Goal: Task Accomplishment & Management: Use online tool/utility

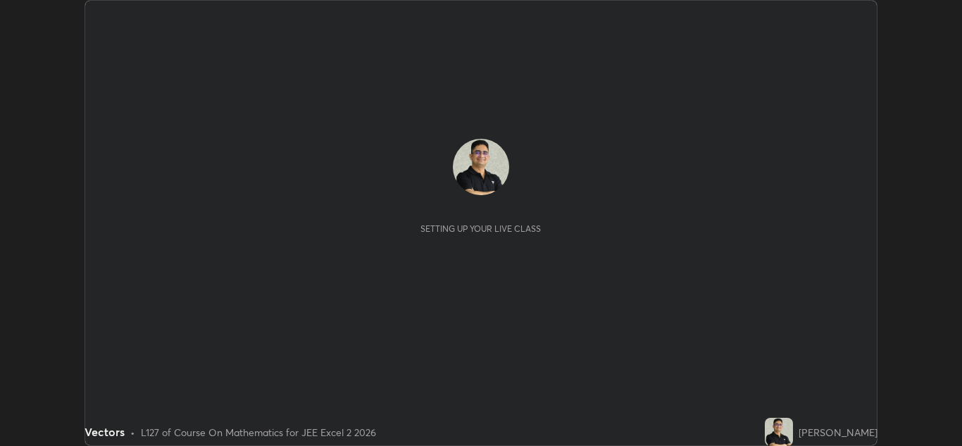
scroll to position [446, 962]
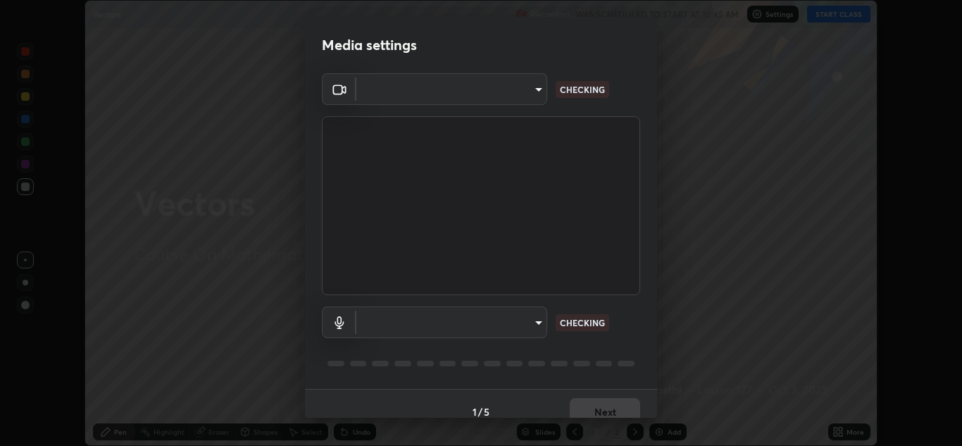
click at [538, 320] on body "Erase all Vectors Recording WAS SCHEDULED TO START AT 10:45 AM Settings START C…" at bounding box center [481, 223] width 962 height 446
type input "e7f5d75c66a8ec01b6be6c8d9fba877b5f6738b88fd0c20368e9895a02b6f94a"
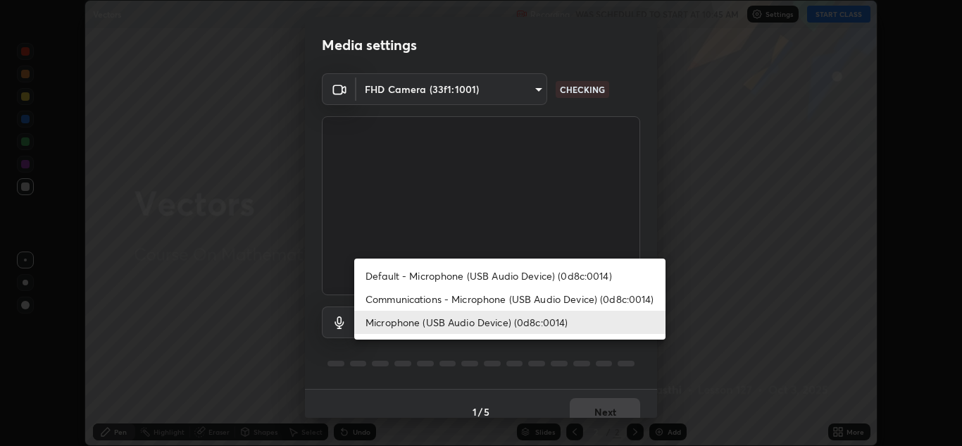
click at [638, 298] on li "Communications - Microphone (USB Audio Device) (0d8c:0014)" at bounding box center [509, 298] width 311 height 23
type input "communications"
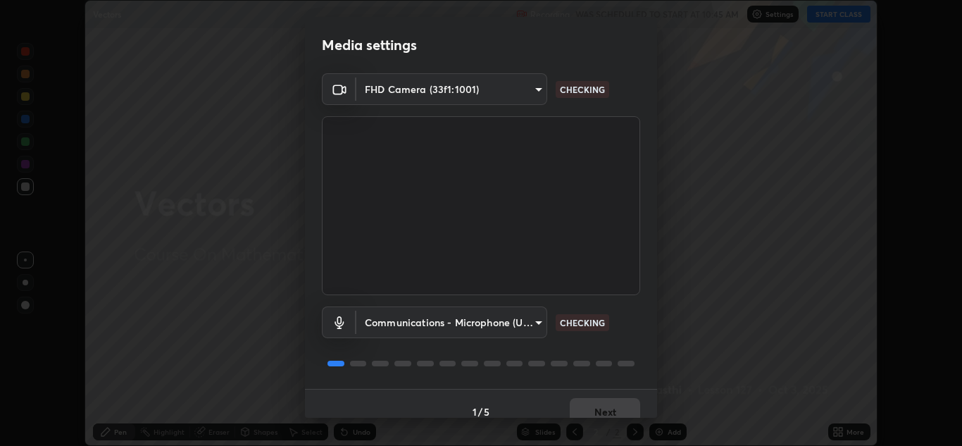
scroll to position [16, 0]
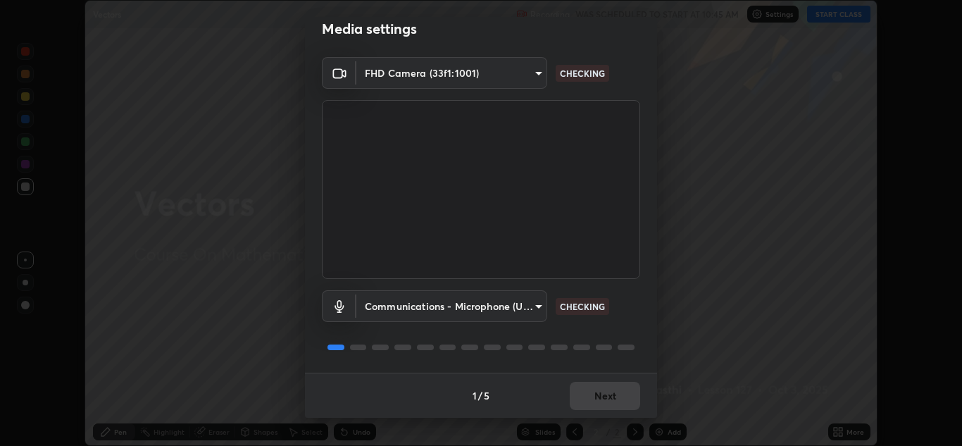
click at [634, 315] on div "Communications - Microphone (USB Audio Device) (0d8c:0014) communications CHECK…" at bounding box center [481, 306] width 318 height 32
click at [633, 319] on div "Communications - Microphone (USB Audio Device) (0d8c:0014) communications CHECK…" at bounding box center [481, 306] width 318 height 32
click at [638, 325] on div "FHD Camera (33f1:1001) e7f5d75c66a8ec01b6be6c8d9fba877b5f6738b88fd0c20368e9895a…" at bounding box center [481, 214] width 352 height 315
click at [605, 399] on button "Next" at bounding box center [604, 396] width 70 height 28
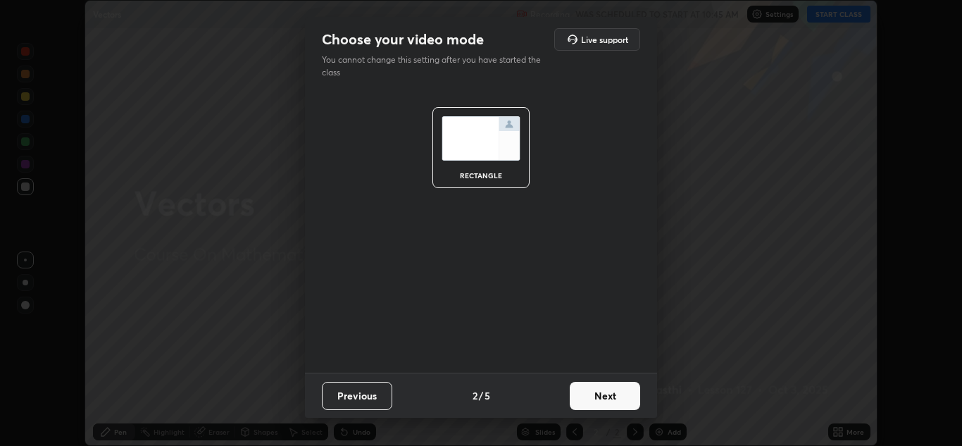
scroll to position [0, 0]
click at [611, 393] on button "Next" at bounding box center [604, 396] width 70 height 28
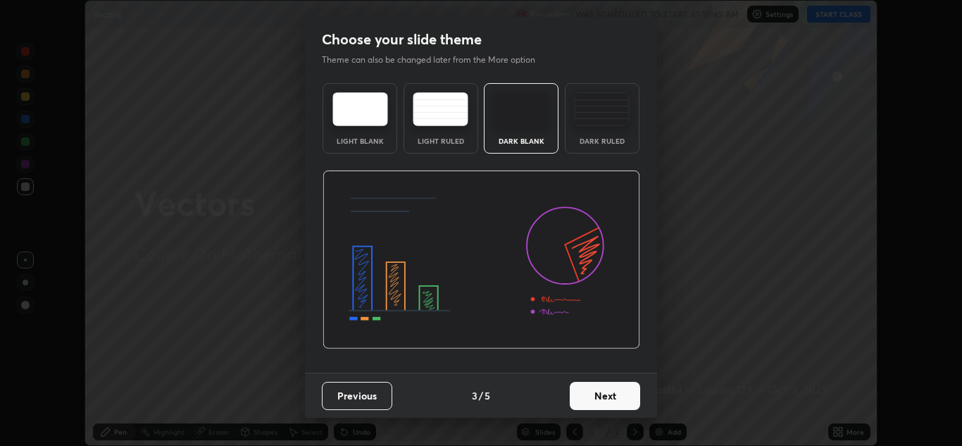
click at [612, 394] on button "Next" at bounding box center [604, 396] width 70 height 28
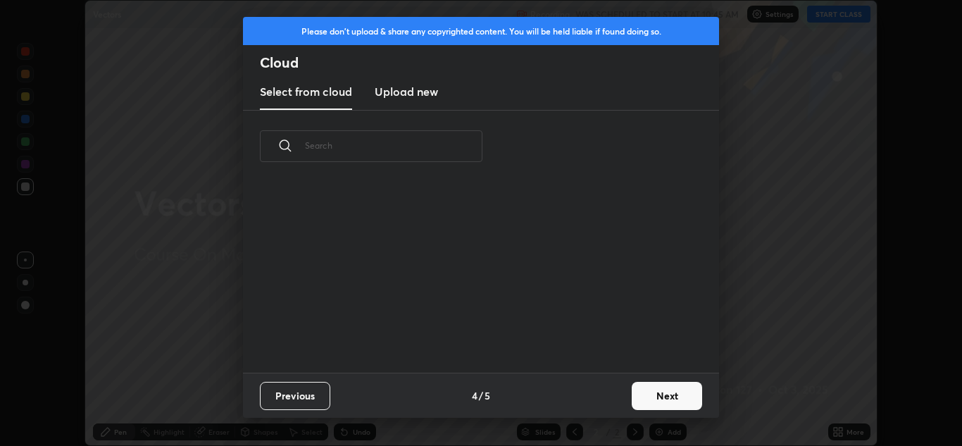
click at [657, 394] on button "Next" at bounding box center [666, 396] width 70 height 28
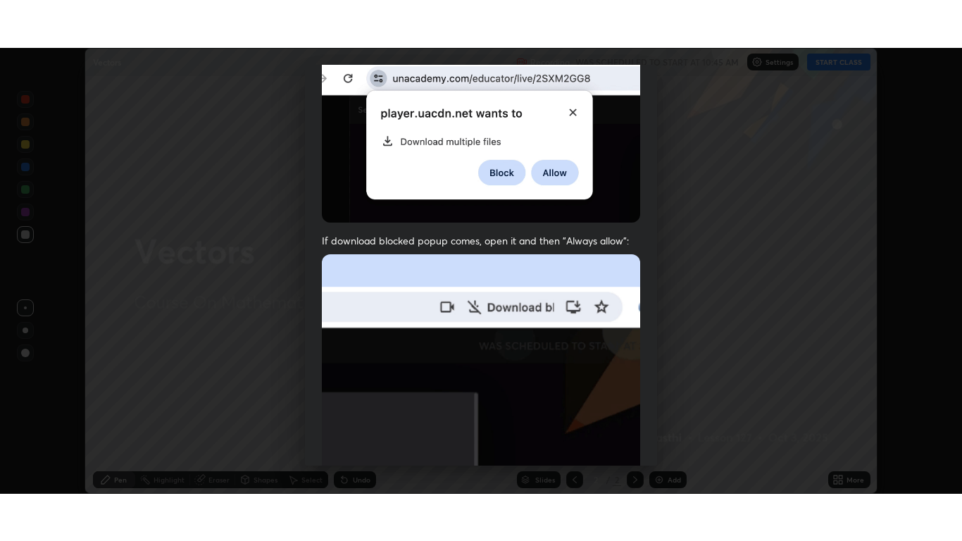
scroll to position [304, 0]
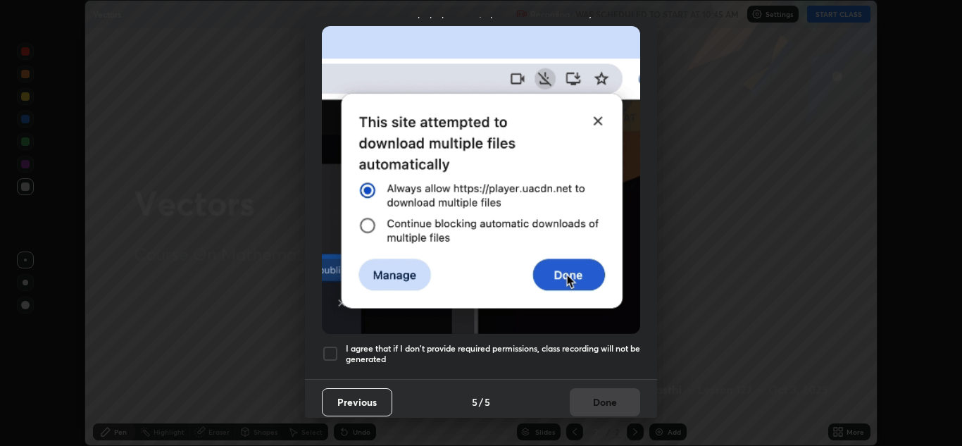
click at [329, 350] on div at bounding box center [330, 353] width 17 height 17
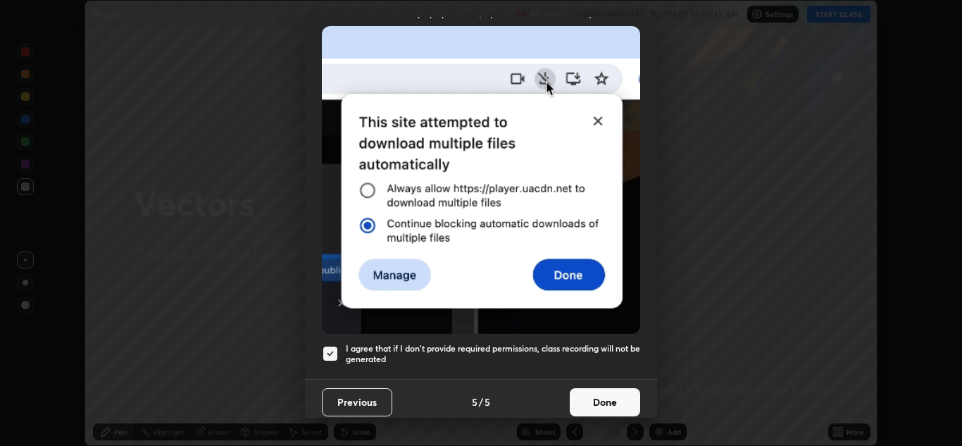
click at [623, 405] on button "Done" at bounding box center [604, 402] width 70 height 28
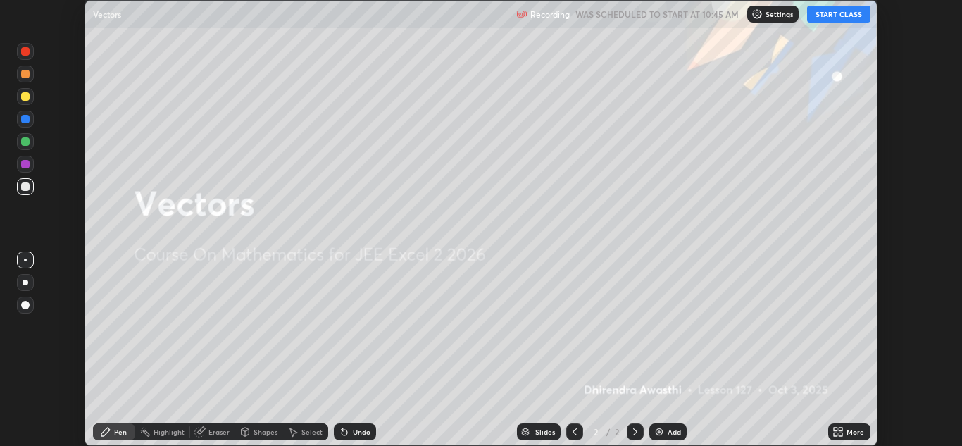
click at [833, 18] on button "START CLASS" at bounding box center [838, 14] width 63 height 17
click at [840, 427] on icon at bounding box center [840, 429] width 4 height 4
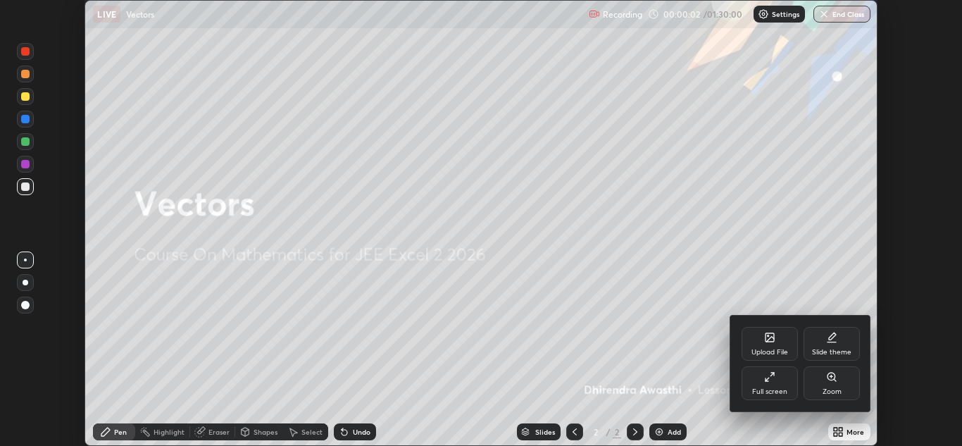
click at [772, 385] on div "Full screen" at bounding box center [769, 383] width 56 height 34
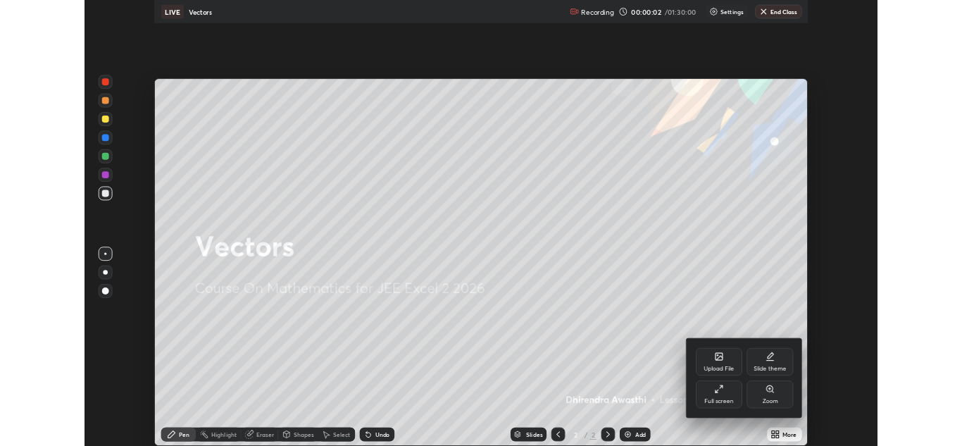
scroll to position [541, 962]
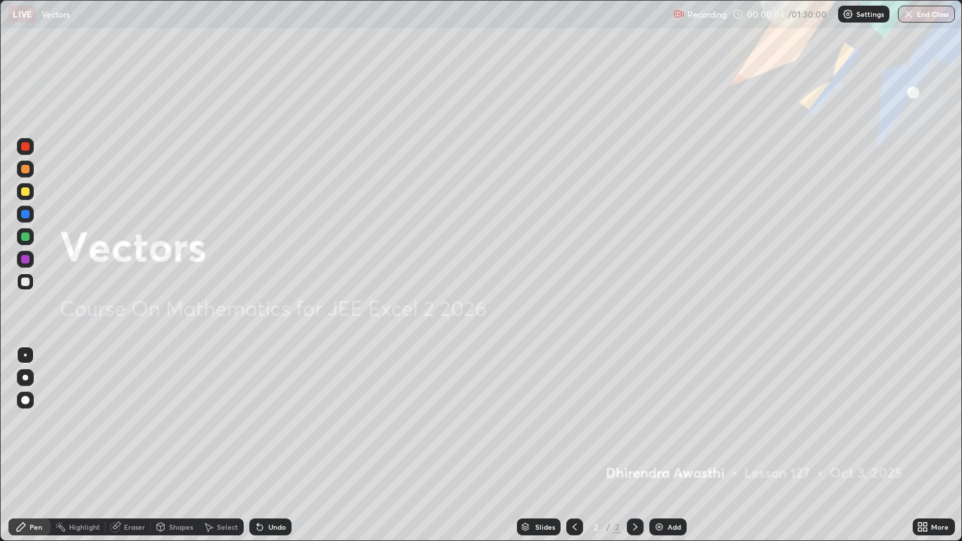
click at [667, 445] on div "Add" at bounding box center [667, 526] width 37 height 17
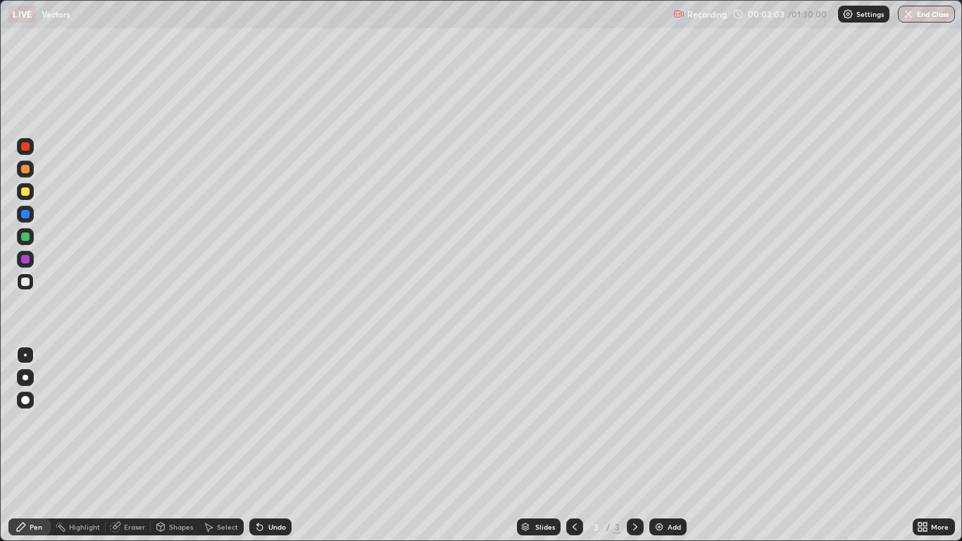
click at [274, 445] on div "Undo" at bounding box center [277, 526] width 18 height 7
click at [137, 445] on div "Eraser" at bounding box center [134, 526] width 21 height 7
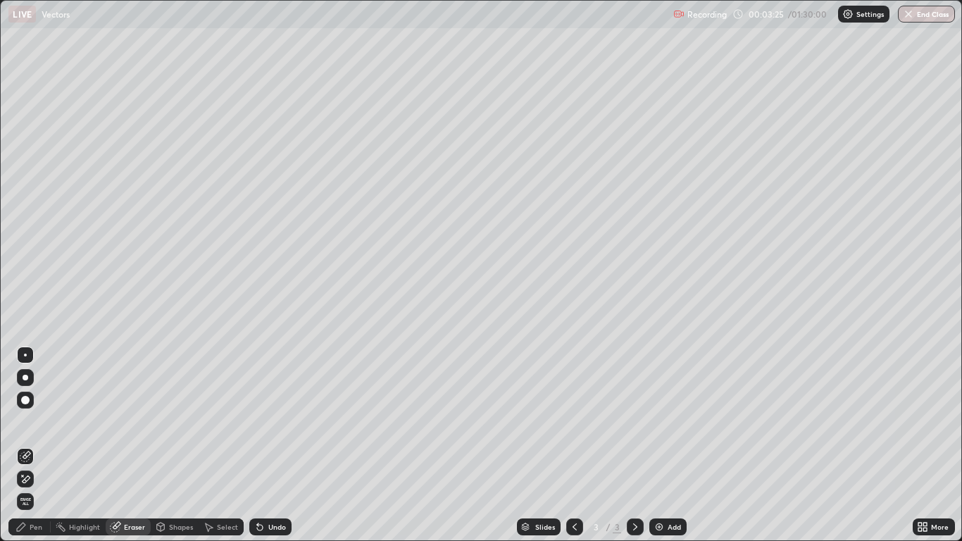
click at [36, 445] on div "Pen" at bounding box center [36, 526] width 13 height 7
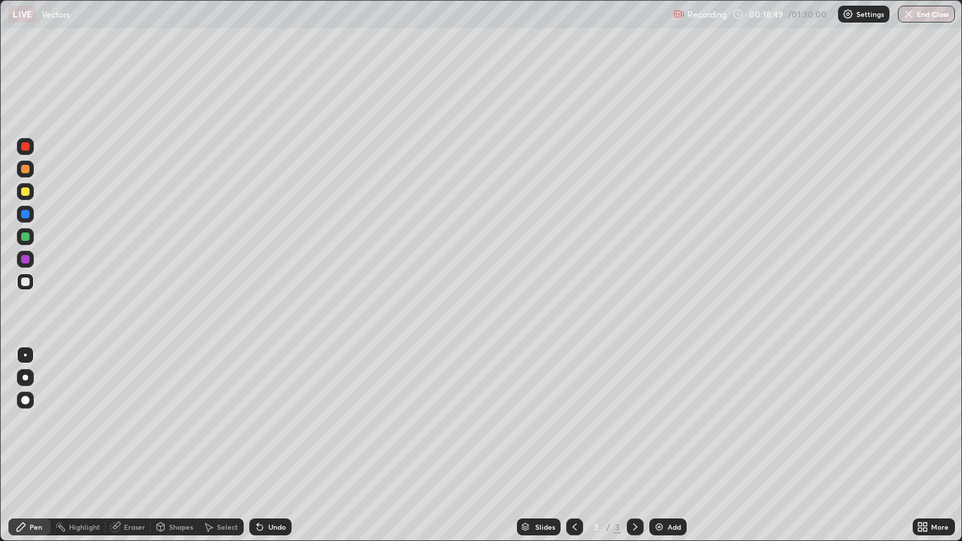
click at [32, 241] on div at bounding box center [25, 236] width 17 height 17
click at [29, 240] on div at bounding box center [25, 236] width 17 height 17
click at [268, 445] on div "Undo" at bounding box center [277, 526] width 18 height 7
click at [923, 445] on icon at bounding box center [922, 526] width 11 height 11
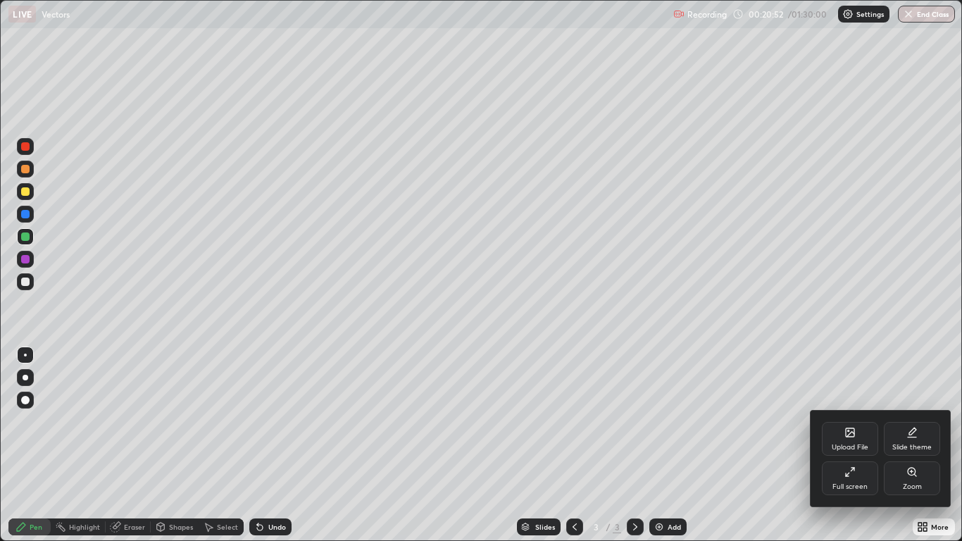
click at [855, 445] on div "Full screen" at bounding box center [849, 478] width 56 height 34
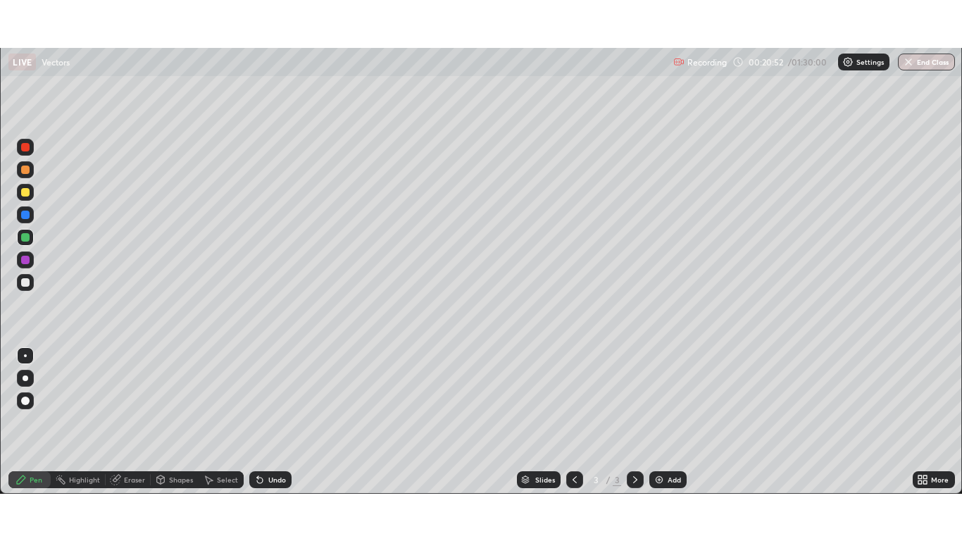
scroll to position [69948, 69432]
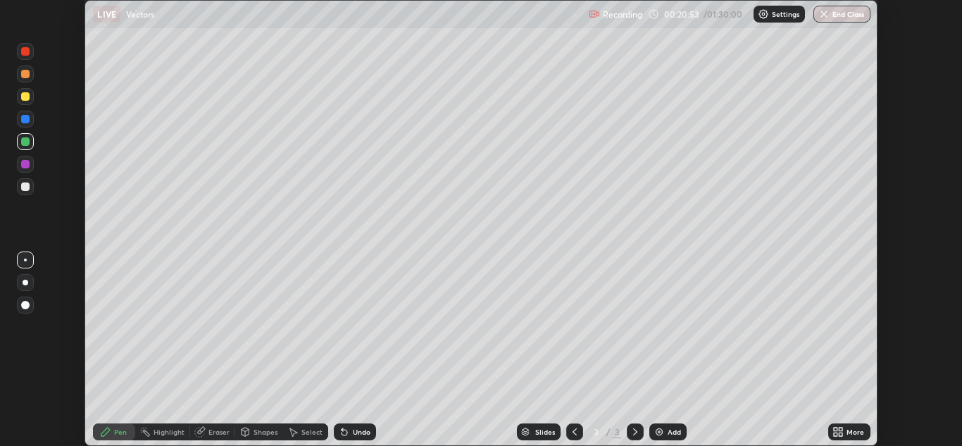
click at [840, 429] on icon at bounding box center [840, 429] width 4 height 4
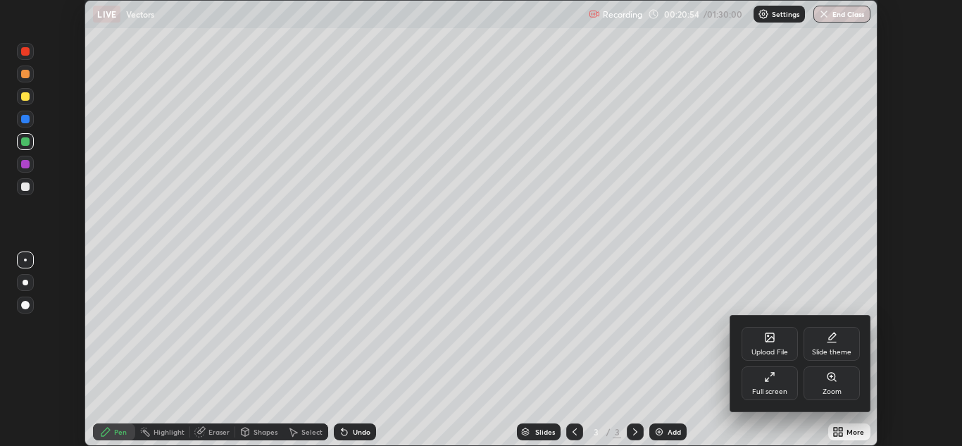
click at [773, 385] on div "Full screen" at bounding box center [769, 383] width 56 height 34
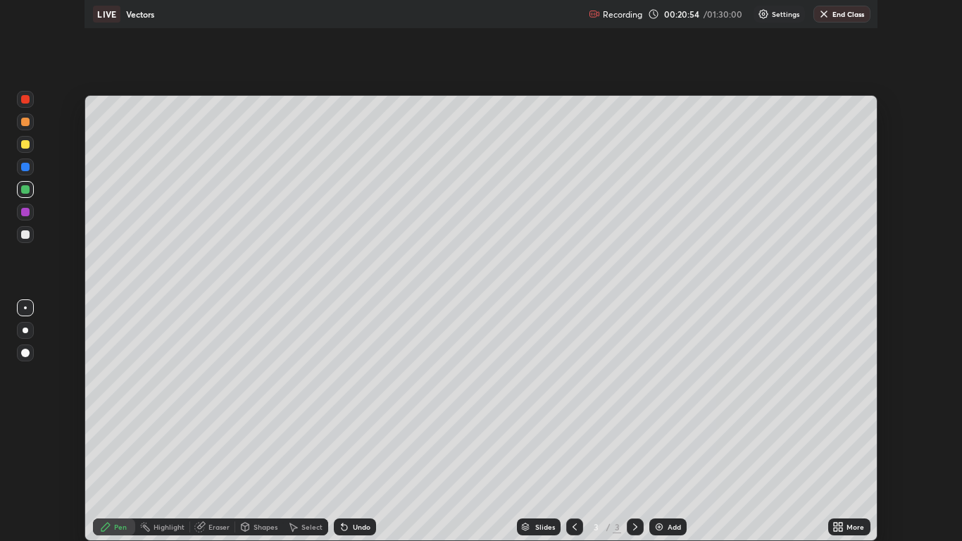
scroll to position [541, 962]
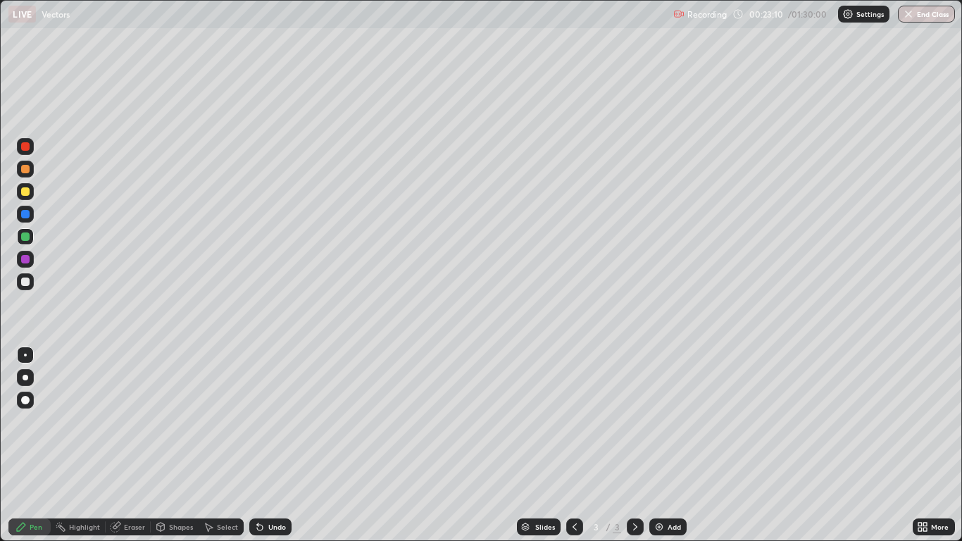
click at [27, 195] on div at bounding box center [25, 191] width 8 height 8
click at [25, 192] on div at bounding box center [25, 191] width 8 height 8
click at [660, 445] on div "Add" at bounding box center [667, 526] width 37 height 17
click at [276, 445] on div "Undo" at bounding box center [277, 526] width 18 height 7
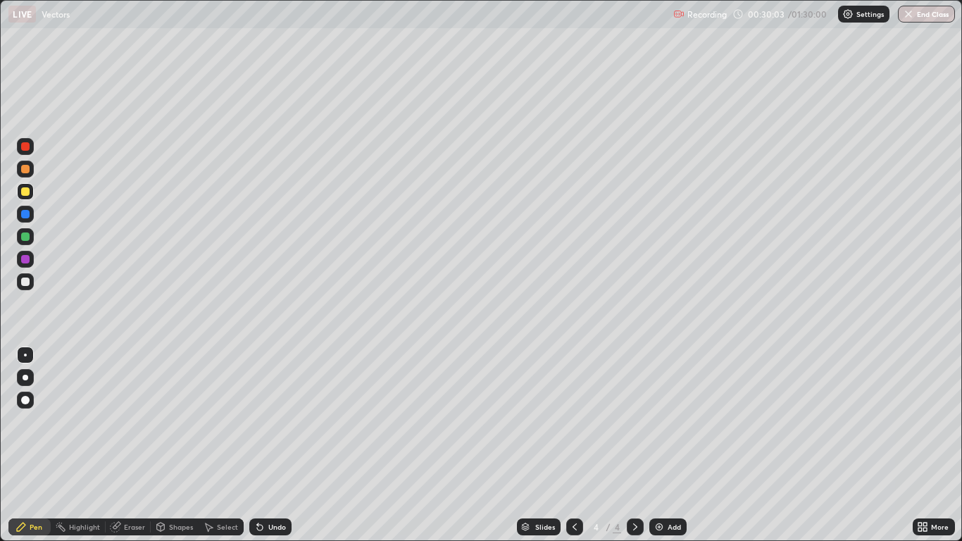
click at [276, 445] on div "Undo" at bounding box center [277, 526] width 18 height 7
click at [275, 445] on div "Undo" at bounding box center [270, 526] width 42 height 17
click at [267, 445] on div "Undo" at bounding box center [270, 526] width 42 height 17
click at [672, 445] on div "Add" at bounding box center [673, 526] width 13 height 7
click at [680, 445] on div "Add" at bounding box center [667, 526] width 37 height 17
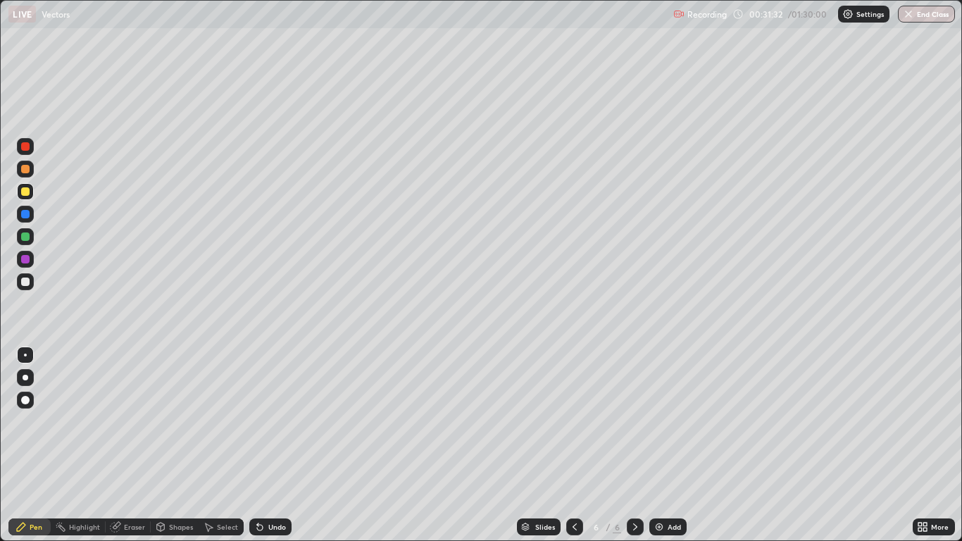
click at [577, 445] on icon at bounding box center [574, 526] width 11 height 11
click at [576, 445] on icon at bounding box center [574, 526] width 11 height 11
click at [574, 445] on icon at bounding box center [574, 526] width 11 height 11
click at [26, 282] on div at bounding box center [25, 281] width 8 height 8
click at [634, 445] on div at bounding box center [635, 526] width 17 height 17
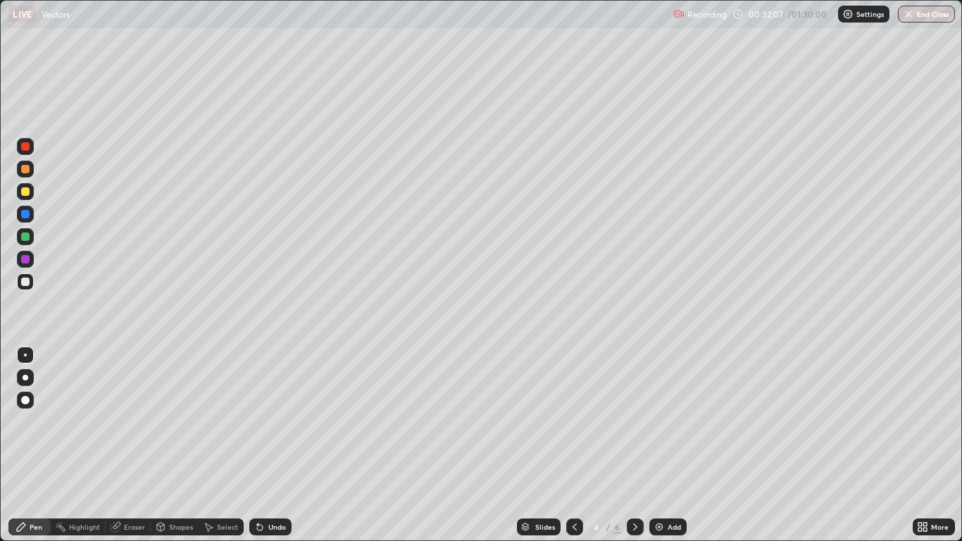
click at [630, 445] on div at bounding box center [635, 526] width 17 height 17
click at [634, 445] on icon at bounding box center [634, 526] width 11 height 11
click at [130, 445] on div "Eraser" at bounding box center [134, 526] width 21 height 7
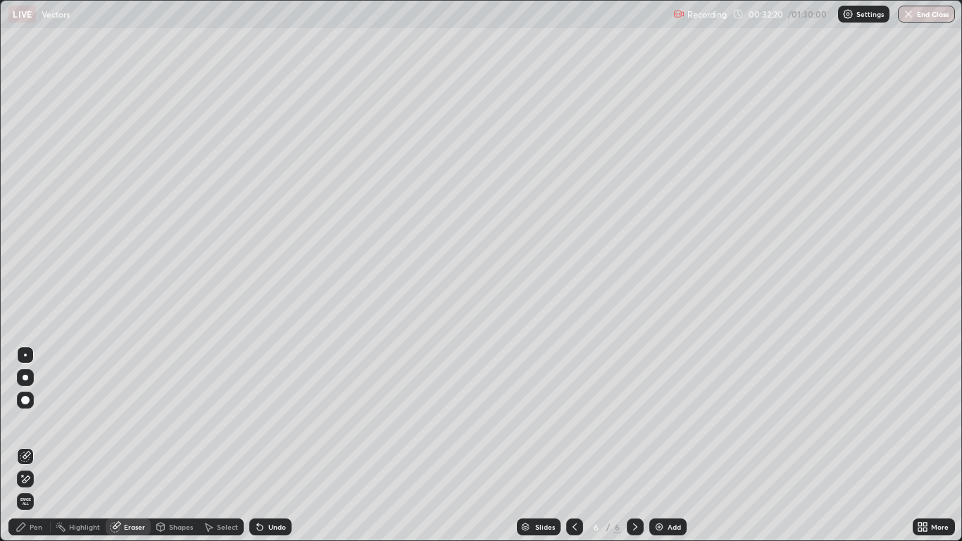
click at [26, 445] on span "Erase all" at bounding box center [25, 501] width 15 height 8
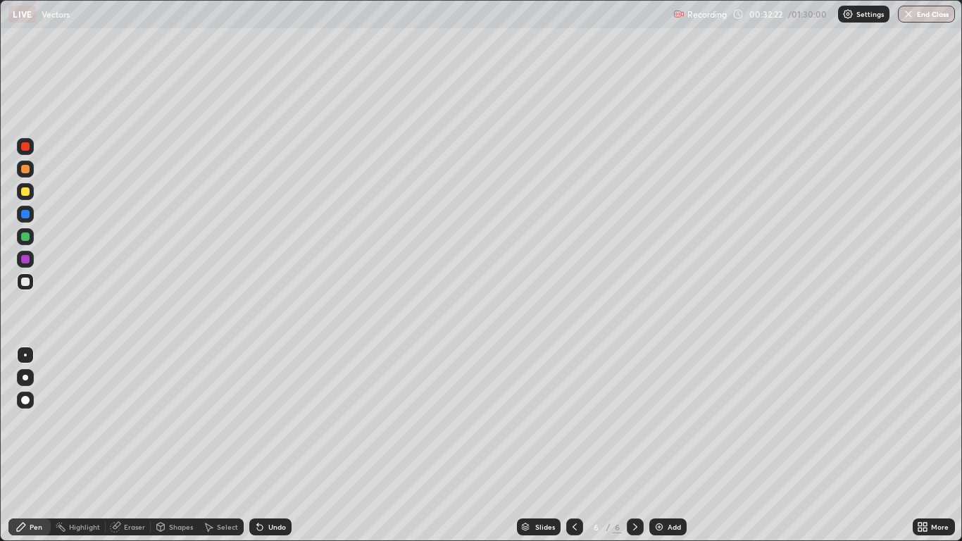
click at [566, 445] on div at bounding box center [574, 526] width 17 height 28
click at [572, 445] on icon at bounding box center [574, 526] width 11 height 11
click at [573, 445] on div at bounding box center [574, 526] width 17 height 28
click at [632, 445] on icon at bounding box center [634, 526] width 11 height 11
click at [268, 445] on div "Undo" at bounding box center [277, 526] width 18 height 7
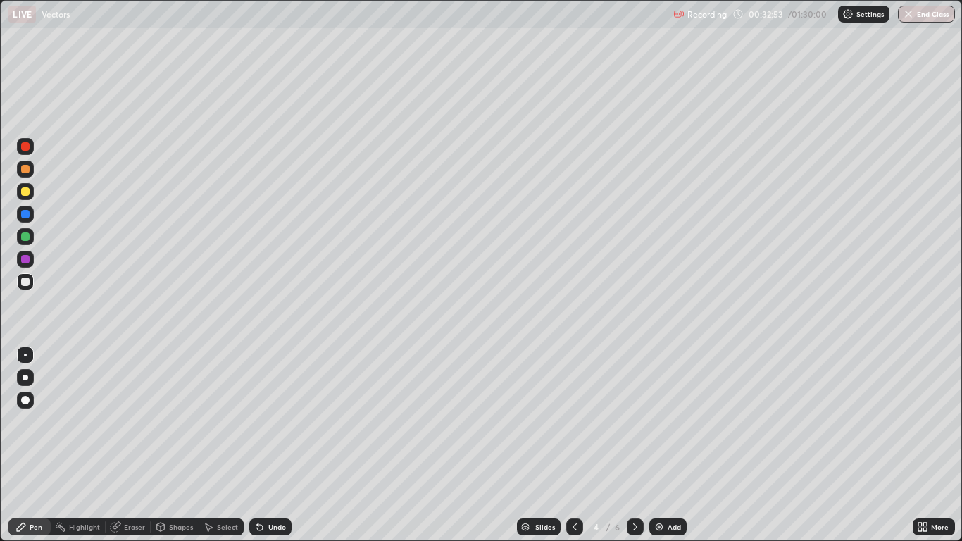
click at [269, 445] on div "Undo" at bounding box center [277, 526] width 18 height 7
click at [270, 445] on div "Undo" at bounding box center [270, 526] width 42 height 17
click at [574, 445] on icon at bounding box center [574, 526] width 11 height 11
click at [180, 445] on div "Shapes" at bounding box center [181, 526] width 24 height 7
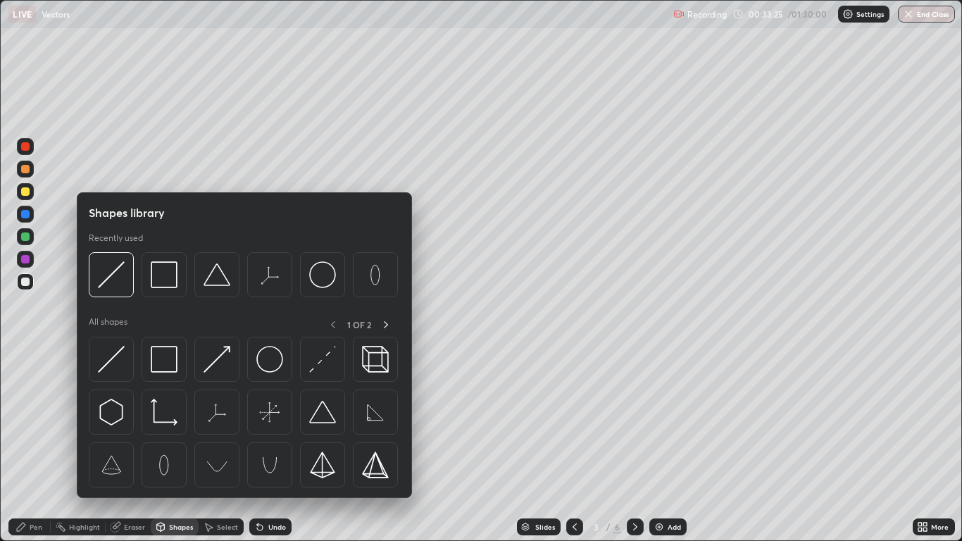
click at [135, 445] on div "Eraser" at bounding box center [134, 526] width 21 height 7
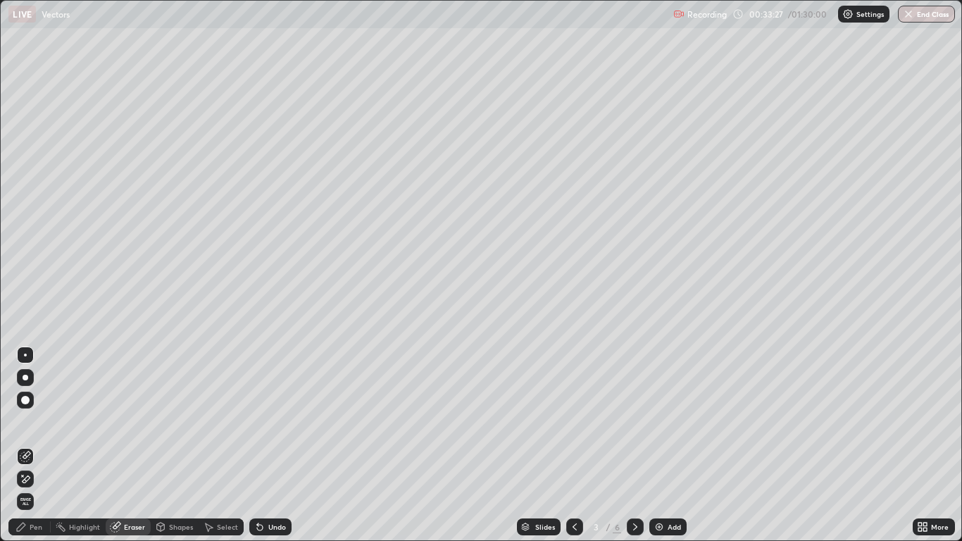
click at [38, 445] on div "Pen" at bounding box center [36, 526] width 13 height 7
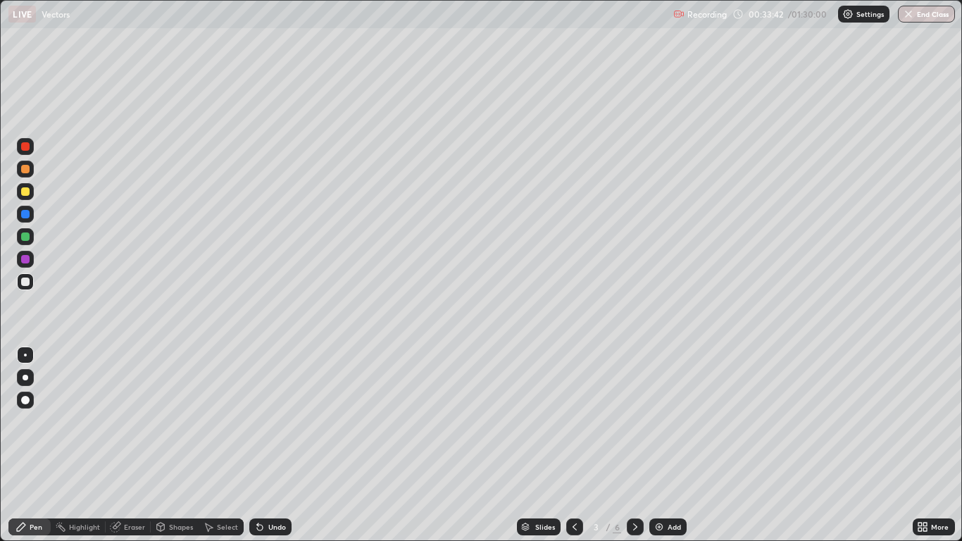
click at [132, 445] on div "Eraser" at bounding box center [134, 526] width 21 height 7
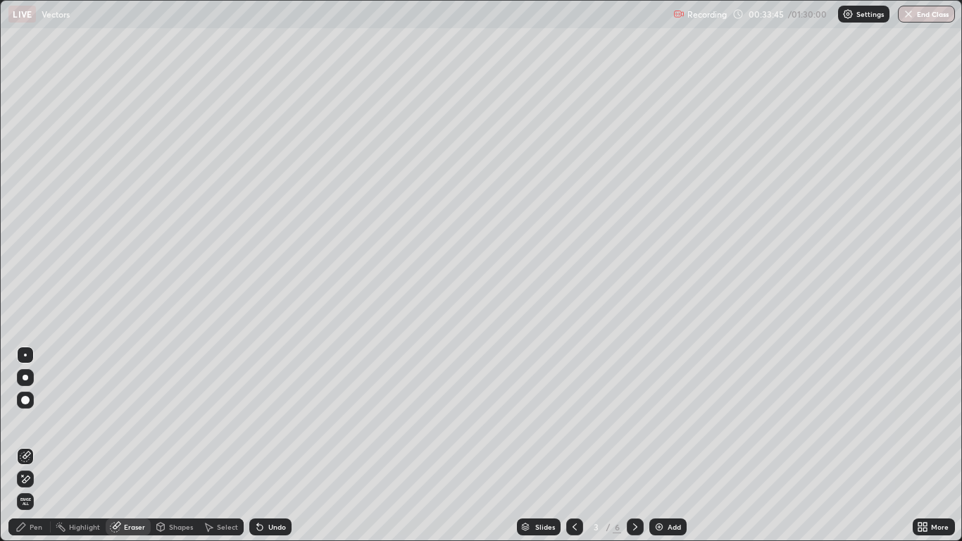
click at [34, 445] on div "Pen" at bounding box center [29, 526] width 42 height 17
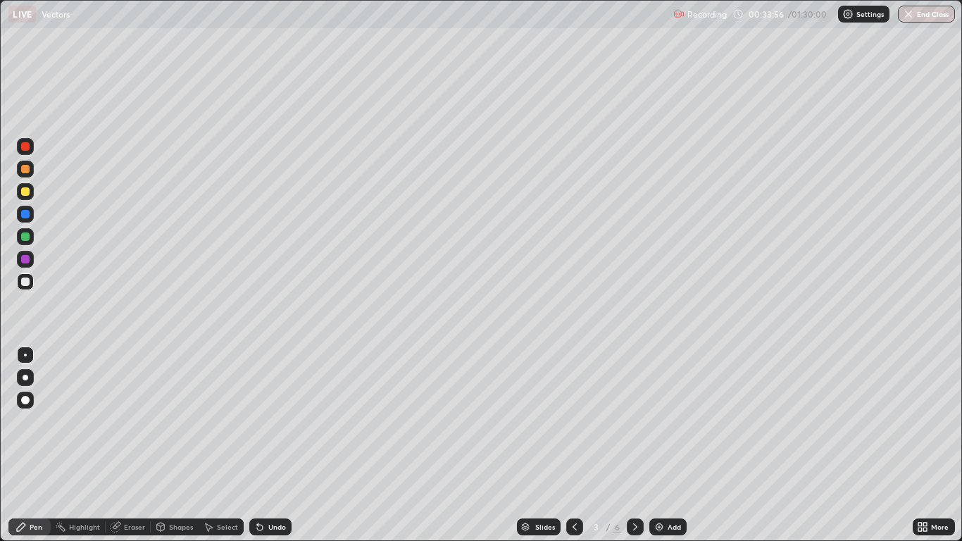
click at [634, 445] on icon at bounding box center [635, 526] width 4 height 7
click at [117, 445] on icon at bounding box center [117, 525] width 8 height 7
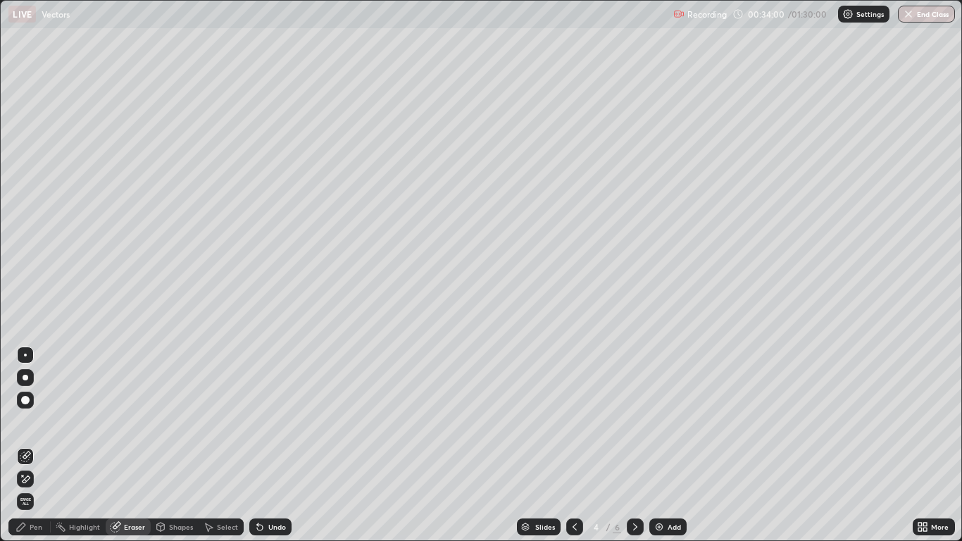
click at [36, 445] on div "Pen" at bounding box center [36, 526] width 13 height 7
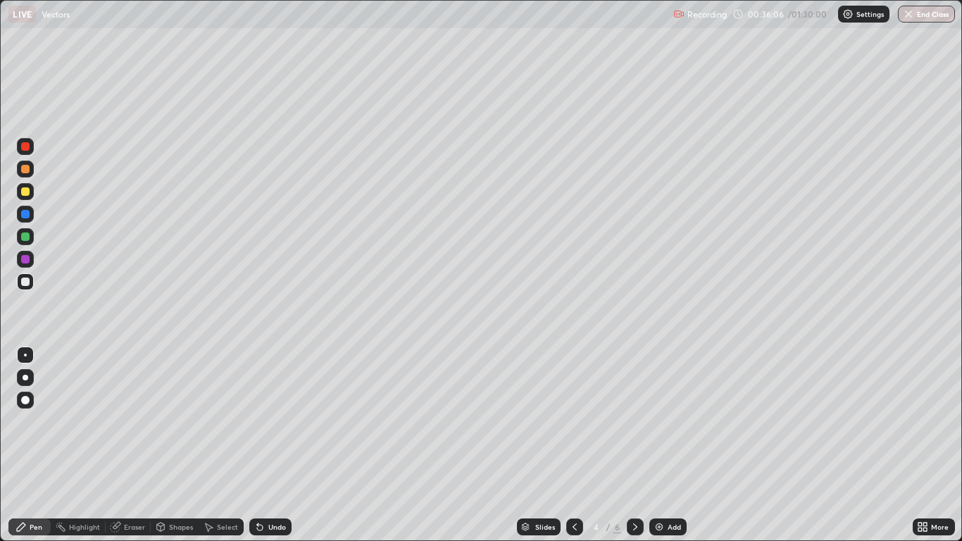
click at [130, 445] on div "Eraser" at bounding box center [134, 526] width 21 height 7
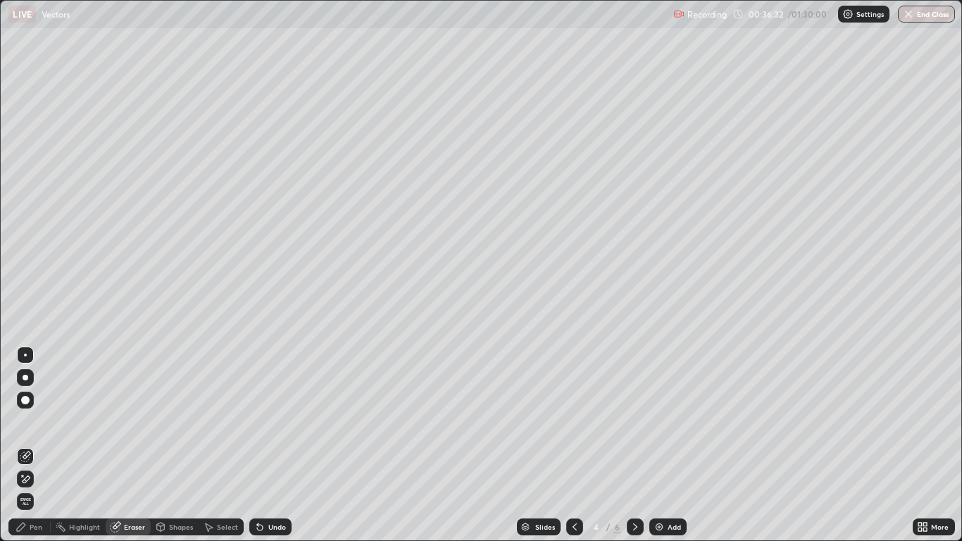
click at [574, 445] on icon at bounding box center [574, 526] width 11 height 11
click at [571, 445] on icon at bounding box center [574, 526] width 11 height 11
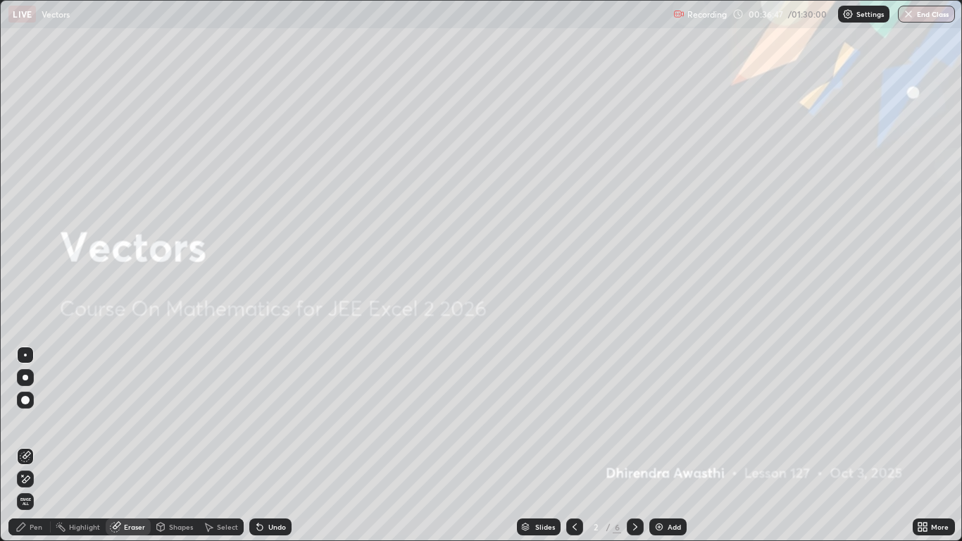
click at [634, 445] on icon at bounding box center [634, 526] width 11 height 11
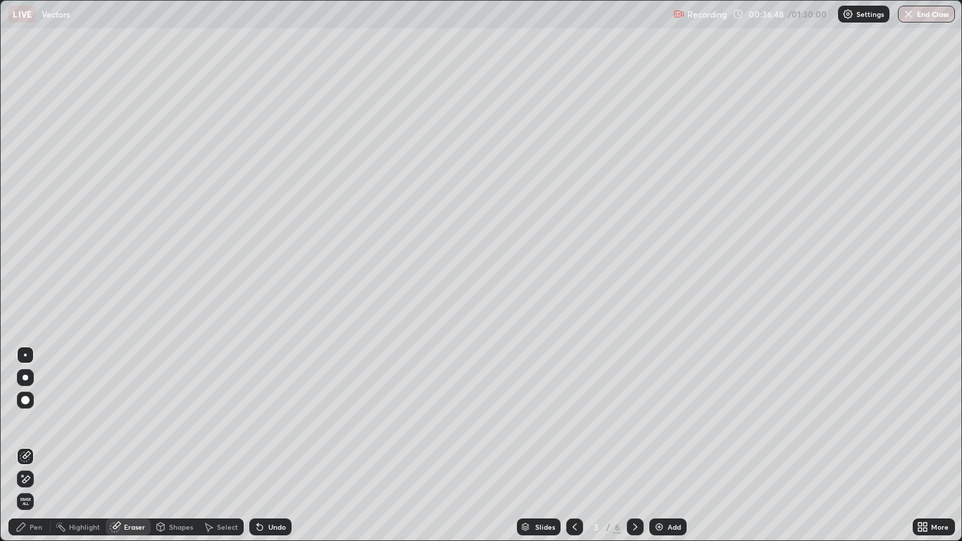
click at [632, 445] on icon at bounding box center [634, 526] width 11 height 11
click at [34, 445] on div "Pen" at bounding box center [36, 526] width 13 height 7
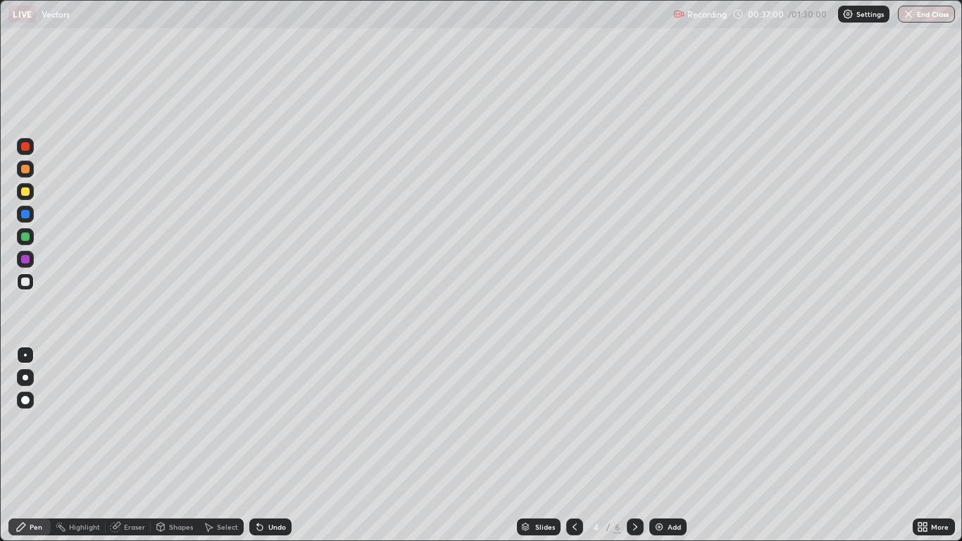
click at [24, 195] on div at bounding box center [25, 191] width 8 height 8
click at [265, 445] on div "Undo" at bounding box center [270, 526] width 42 height 17
click at [125, 445] on div "Eraser" at bounding box center [134, 526] width 21 height 7
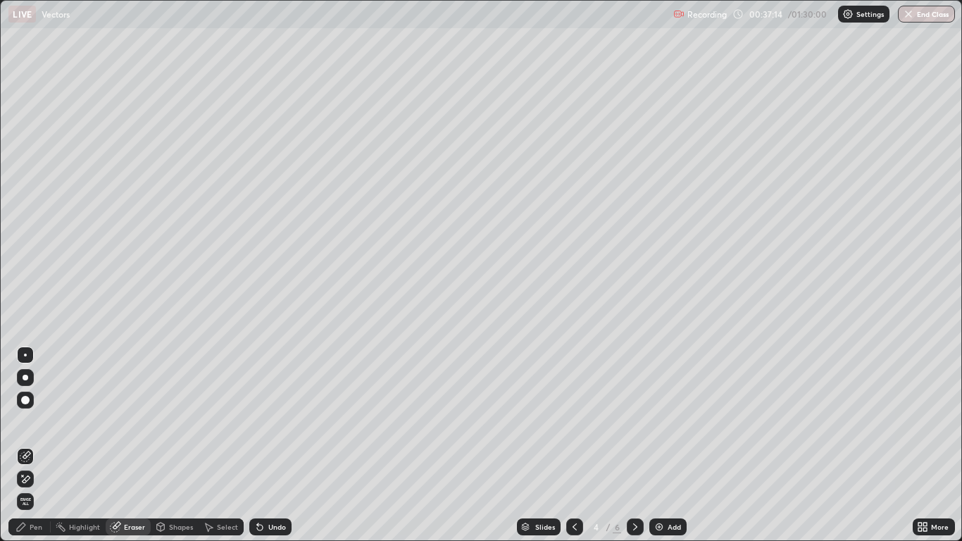
click at [29, 445] on div "Pen" at bounding box center [29, 526] width 42 height 17
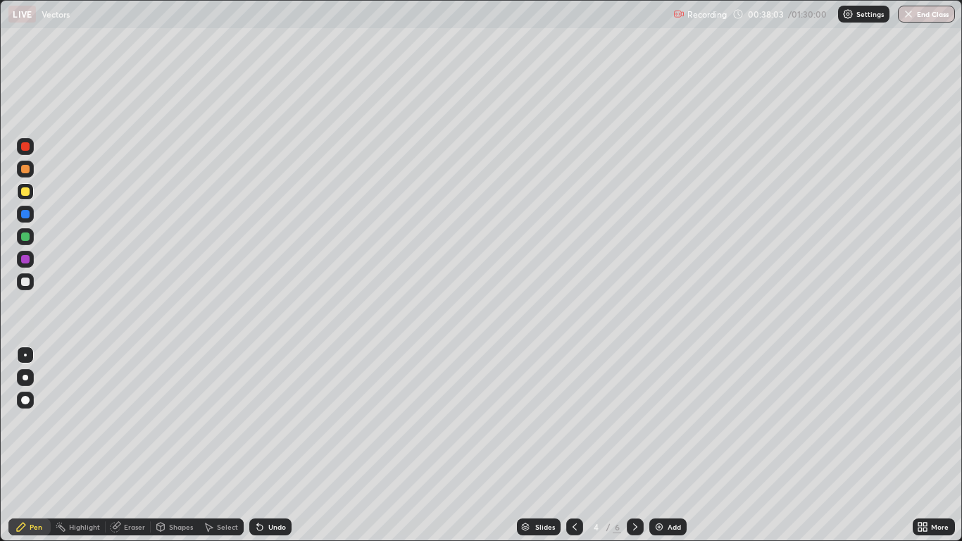
click at [27, 284] on div at bounding box center [25, 281] width 8 height 8
click at [136, 445] on div "Eraser" at bounding box center [134, 526] width 21 height 7
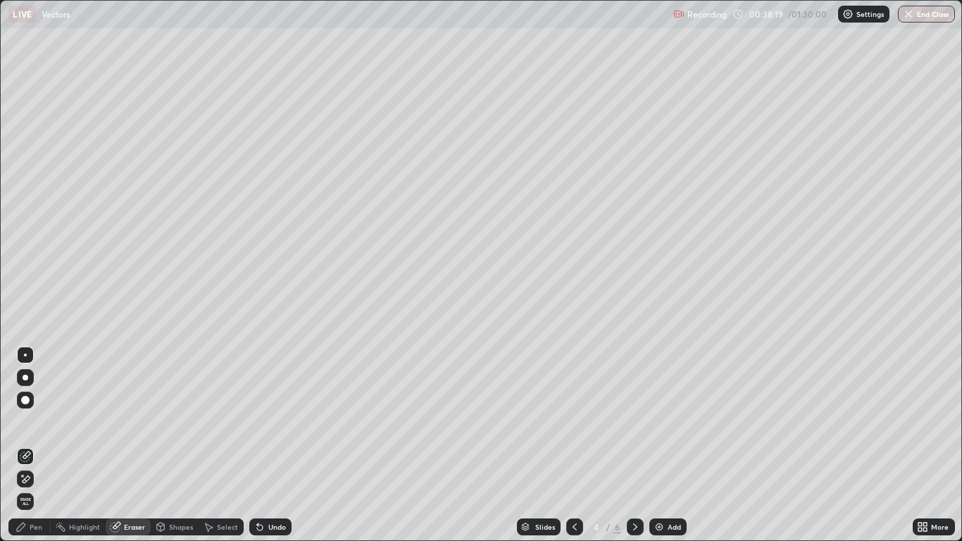
click at [141, 445] on div "Eraser" at bounding box center [128, 526] width 45 height 17
click at [575, 445] on icon at bounding box center [574, 526] width 11 height 11
click at [635, 445] on icon at bounding box center [634, 526] width 11 height 11
click at [34, 445] on div "Pen" at bounding box center [36, 526] width 13 height 7
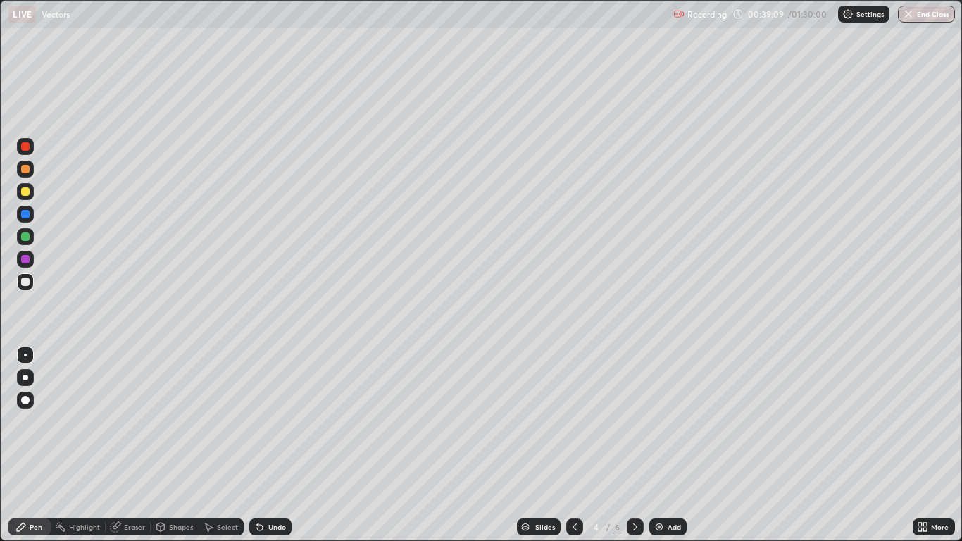
click at [32, 445] on div "Pen" at bounding box center [36, 526] width 13 height 7
click at [27, 260] on div at bounding box center [25, 259] width 8 height 8
click at [27, 282] on div at bounding box center [25, 281] width 8 height 8
click at [574, 445] on icon at bounding box center [574, 526] width 11 height 11
click at [638, 445] on icon at bounding box center [634, 526] width 11 height 11
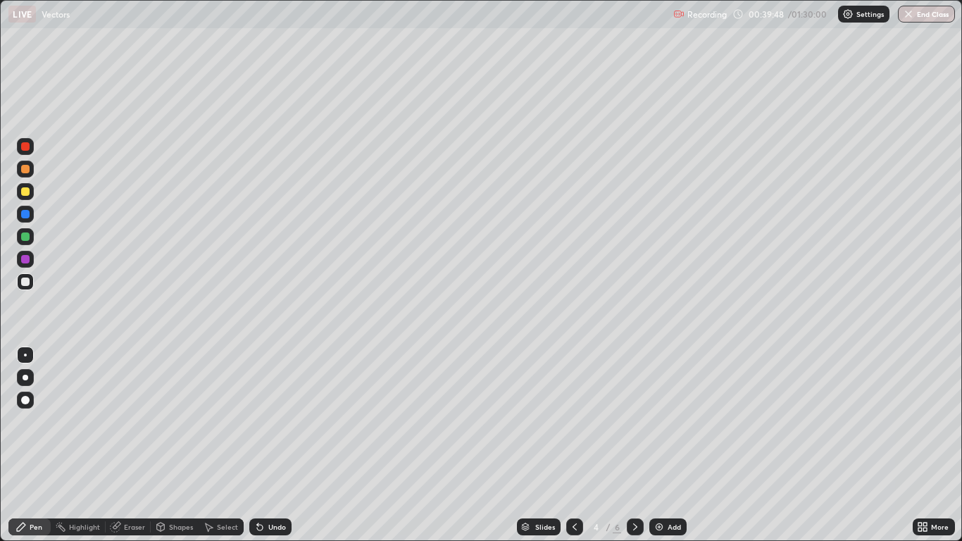
click at [267, 445] on div "Undo" at bounding box center [270, 526] width 42 height 17
click at [28, 260] on div at bounding box center [25, 259] width 8 height 8
click at [28, 217] on div at bounding box center [25, 214] width 8 height 8
click at [25, 282] on div at bounding box center [25, 281] width 8 height 8
click at [24, 289] on div at bounding box center [25, 281] width 17 height 17
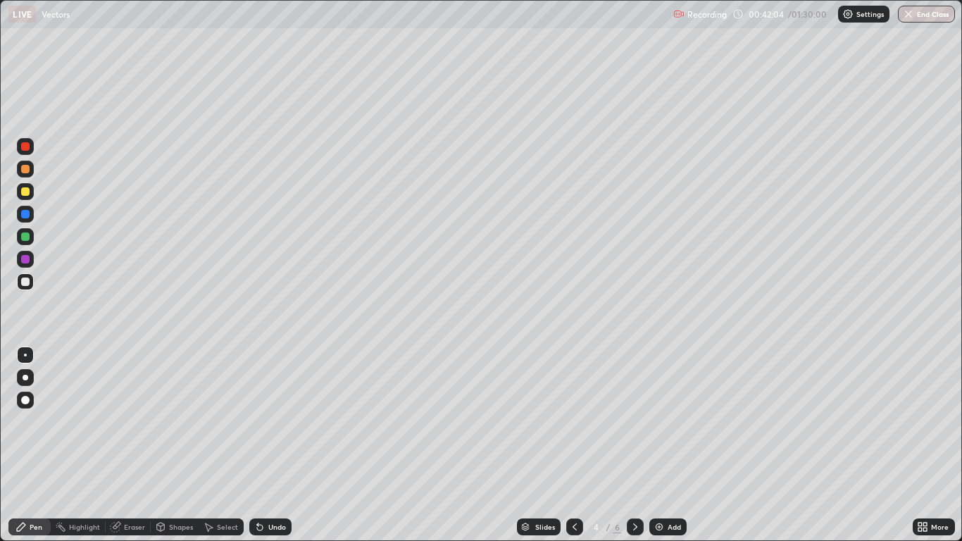
click at [142, 445] on div "Eraser" at bounding box center [134, 526] width 21 height 7
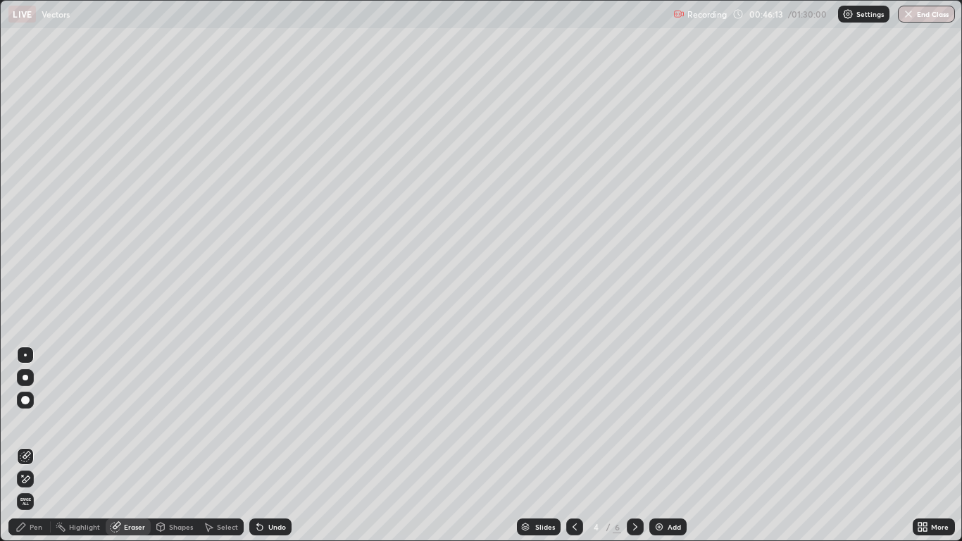
click at [574, 445] on icon at bounding box center [574, 526] width 11 height 11
click at [634, 445] on icon at bounding box center [635, 526] width 4 height 7
click at [634, 445] on icon at bounding box center [634, 526] width 11 height 11
click at [31, 445] on div "Pen" at bounding box center [36, 526] width 13 height 7
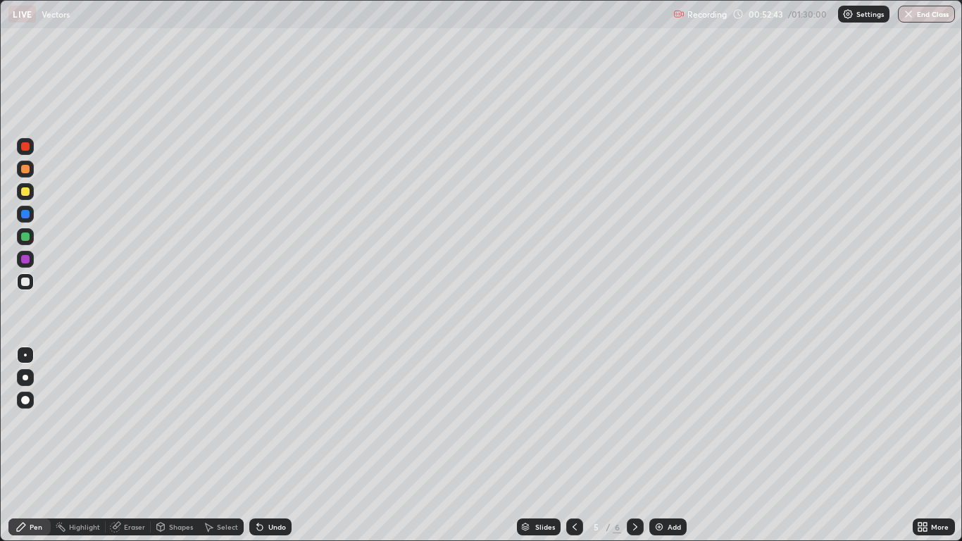
click at [31, 445] on div "Pen" at bounding box center [36, 526] width 13 height 7
click at [84, 445] on div "Highlight" at bounding box center [78, 526] width 55 height 17
click at [135, 445] on div "Eraser" at bounding box center [128, 526] width 45 height 17
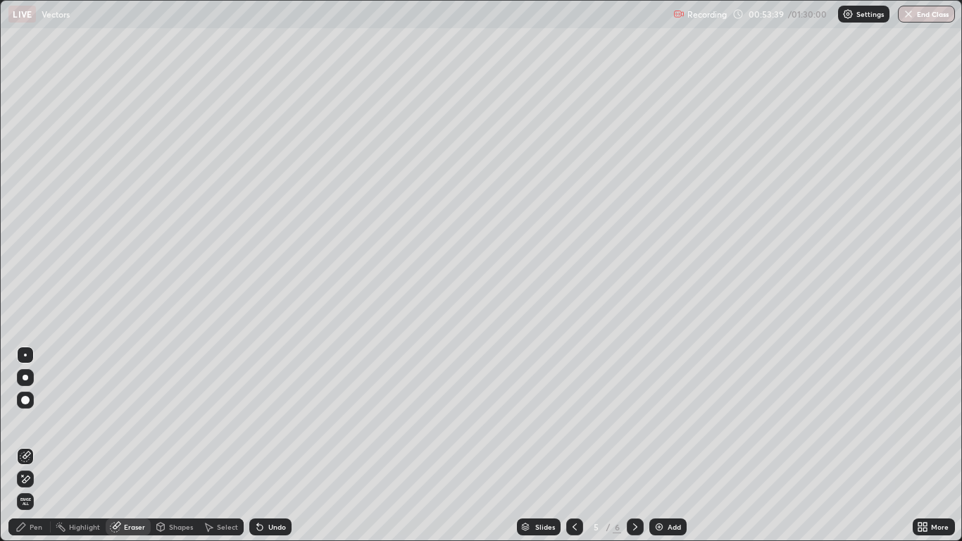
click at [32, 445] on div "Pen" at bounding box center [36, 526] width 13 height 7
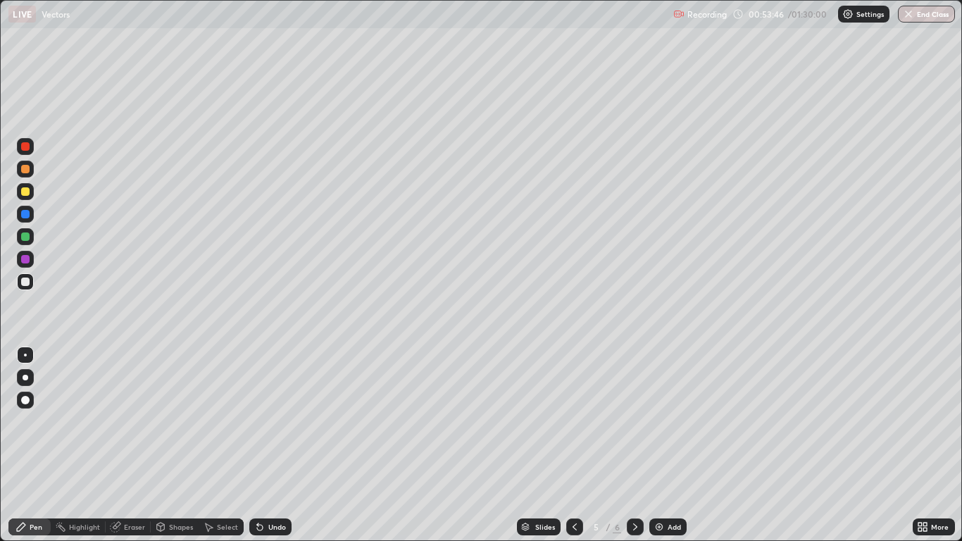
click at [25, 258] on div at bounding box center [25, 259] width 8 height 8
click at [25, 282] on div at bounding box center [25, 281] width 8 height 8
click at [26, 282] on div at bounding box center [25, 281] width 8 height 8
click at [23, 238] on div at bounding box center [25, 236] width 8 height 8
click at [20, 283] on div at bounding box center [25, 281] width 17 height 17
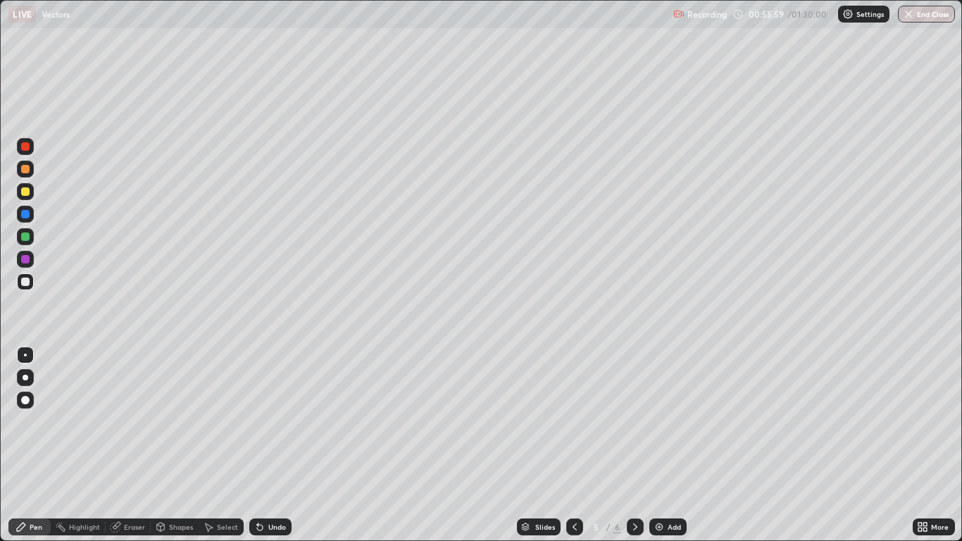
click at [138, 445] on div "Eraser" at bounding box center [134, 526] width 21 height 7
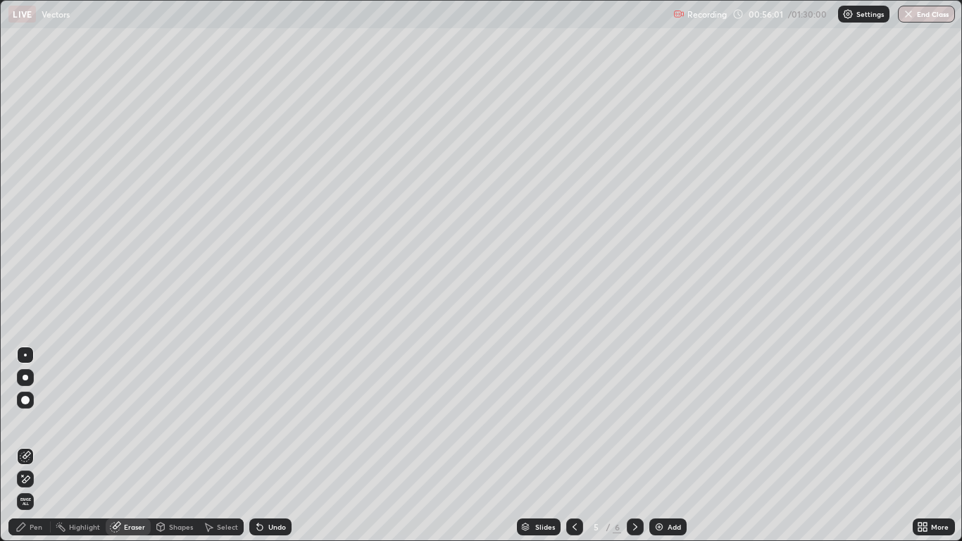
click at [34, 445] on div "Pen" at bounding box center [36, 526] width 13 height 7
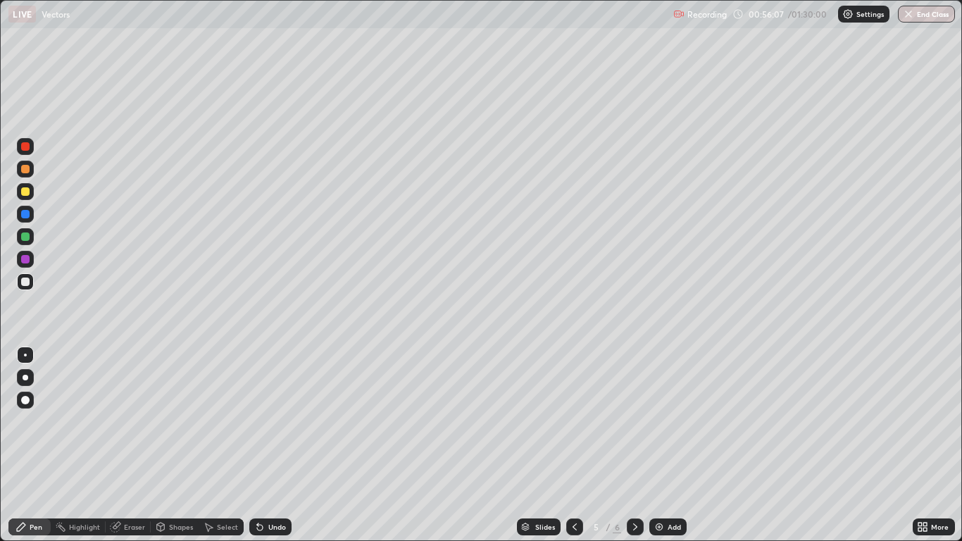
click at [275, 445] on div "Undo" at bounding box center [277, 526] width 18 height 7
click at [274, 445] on div "Undo" at bounding box center [277, 526] width 18 height 7
click at [270, 445] on div "Undo" at bounding box center [277, 526] width 18 height 7
click at [25, 192] on div at bounding box center [25, 191] width 8 height 8
click at [25, 282] on div at bounding box center [25, 281] width 8 height 8
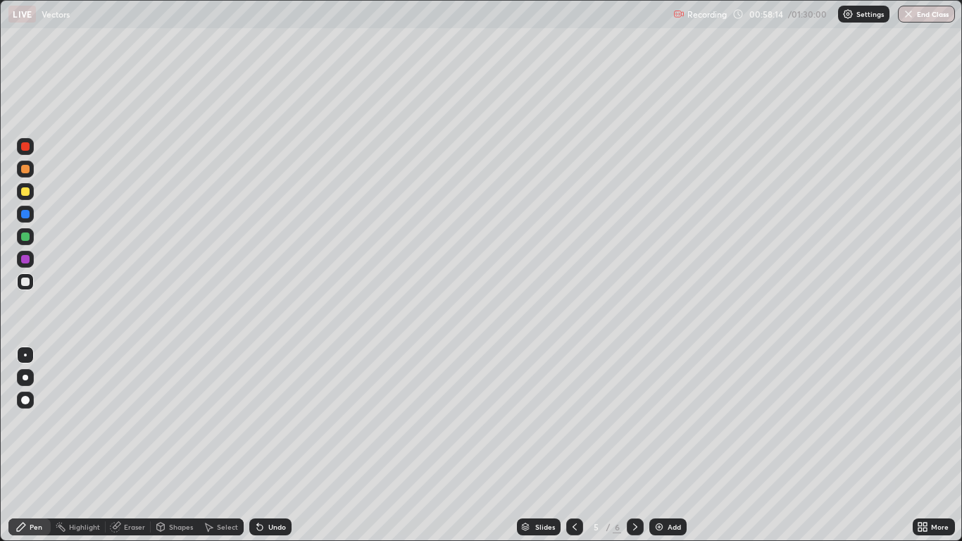
click at [25, 237] on div at bounding box center [25, 236] width 8 height 8
click at [26, 241] on div at bounding box center [25, 236] width 17 height 17
click at [28, 239] on div at bounding box center [25, 236] width 8 height 8
click at [636, 445] on icon at bounding box center [634, 526] width 11 height 11
click at [29, 261] on div at bounding box center [25, 259] width 8 height 8
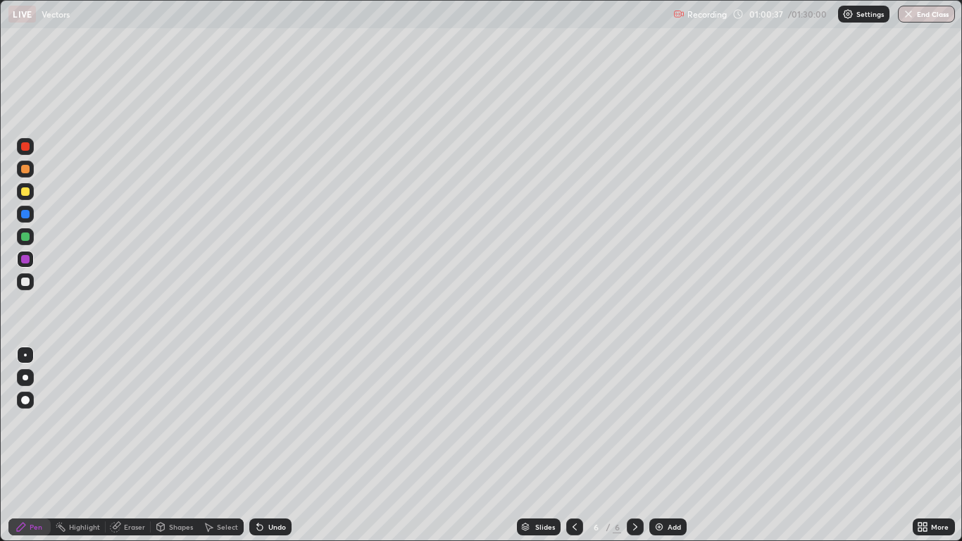
click at [26, 282] on div at bounding box center [25, 281] width 8 height 8
click at [663, 445] on img at bounding box center [658, 526] width 11 height 11
click at [21, 398] on div at bounding box center [25, 400] width 8 height 8
click at [139, 445] on div "Eraser" at bounding box center [134, 526] width 21 height 7
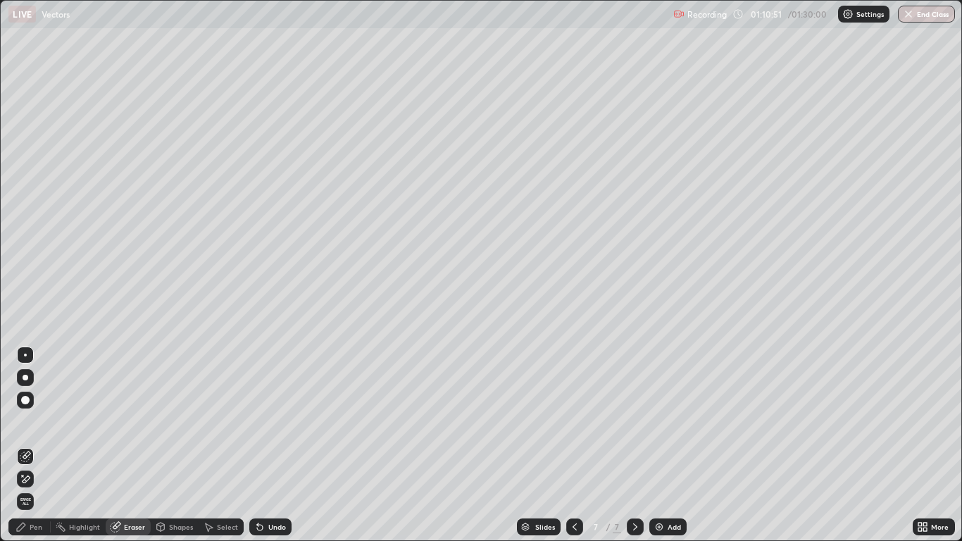
click at [41, 445] on div "Pen" at bounding box center [36, 526] width 13 height 7
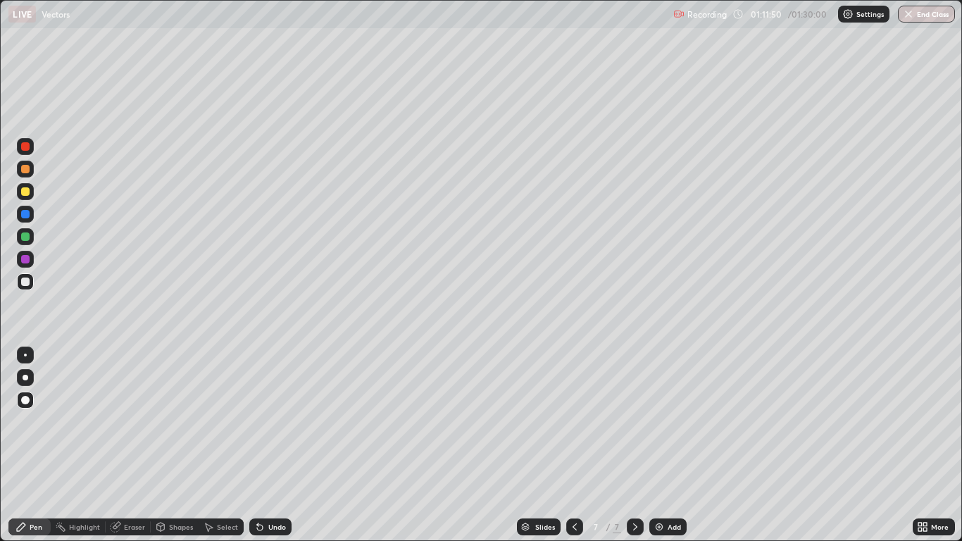
click at [137, 445] on div "Eraser" at bounding box center [134, 526] width 21 height 7
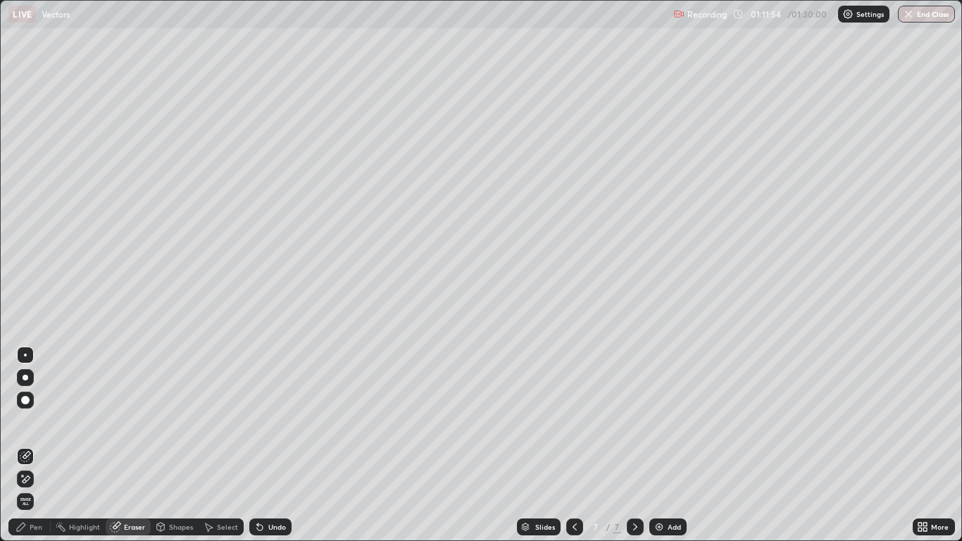
click at [37, 445] on div "Pen" at bounding box center [29, 526] width 42 height 17
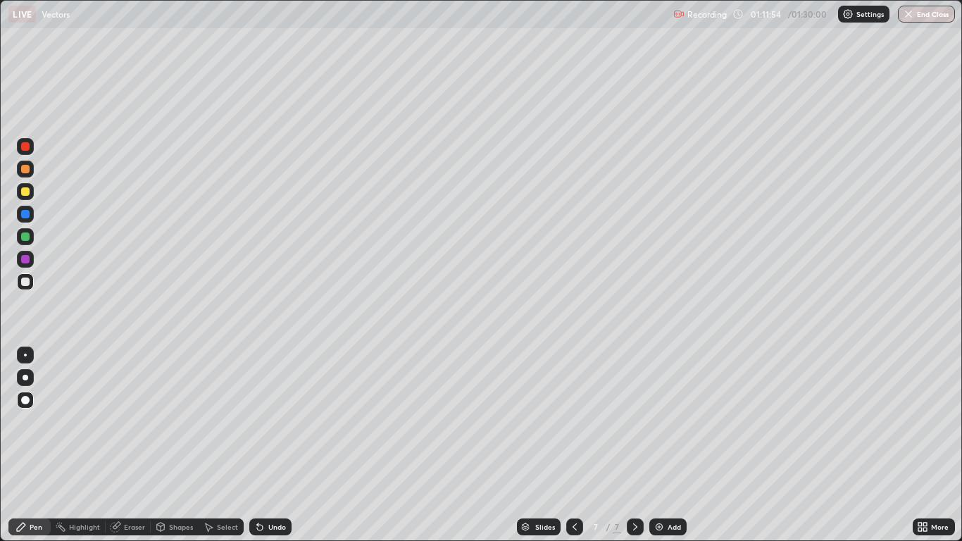
click at [28, 445] on div "Pen" at bounding box center [29, 526] width 42 height 17
click at [673, 445] on div "Add" at bounding box center [673, 526] width 13 height 7
click at [131, 445] on div "Eraser" at bounding box center [134, 526] width 21 height 7
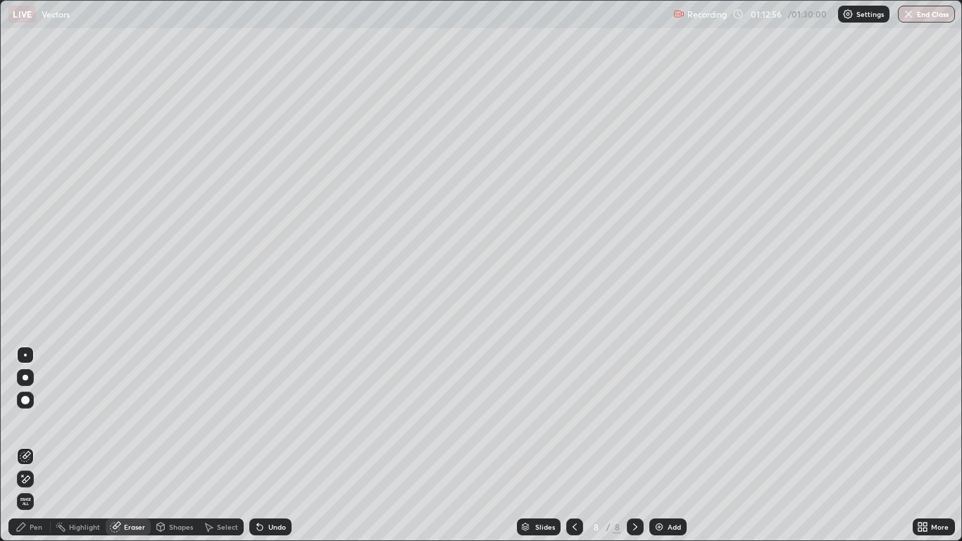
click at [32, 445] on div "Pen" at bounding box center [36, 526] width 13 height 7
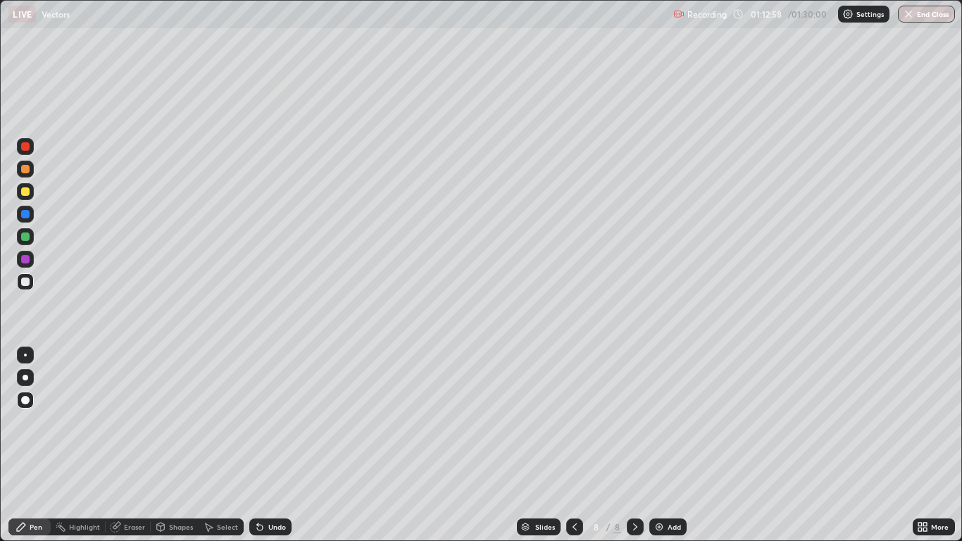
click at [136, 445] on div "Eraser" at bounding box center [134, 526] width 21 height 7
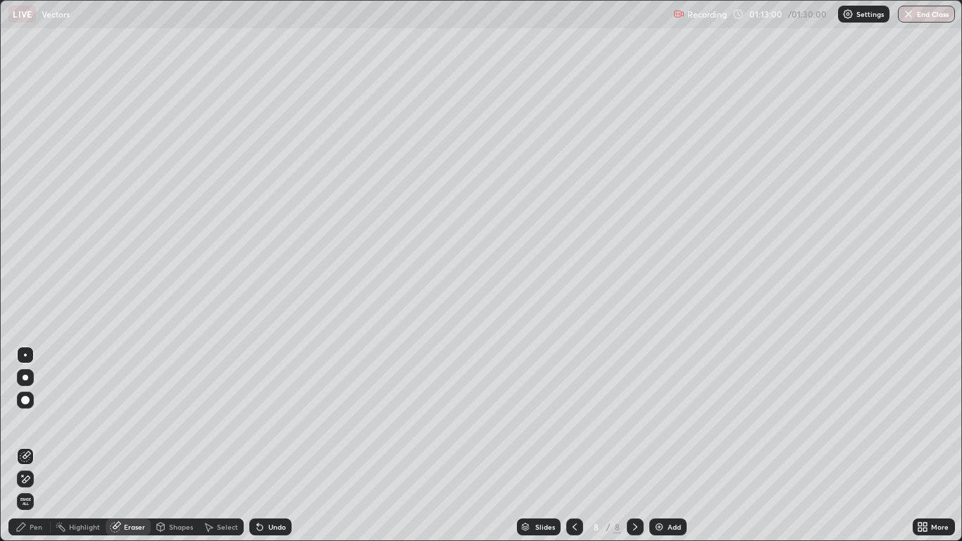
click at [38, 445] on div "Pen" at bounding box center [36, 526] width 13 height 7
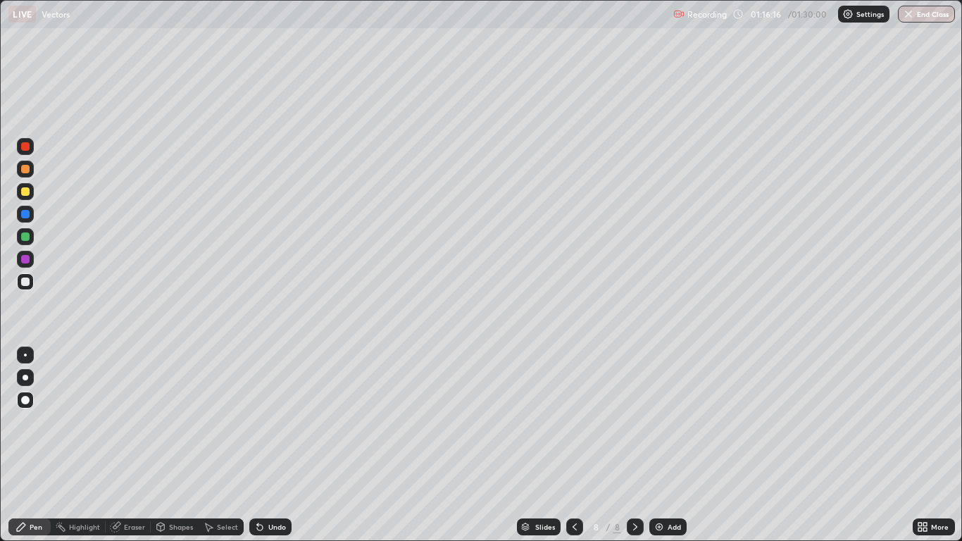
click at [674, 445] on div "Add" at bounding box center [673, 526] width 13 height 7
click at [143, 445] on div "Eraser" at bounding box center [134, 526] width 21 height 7
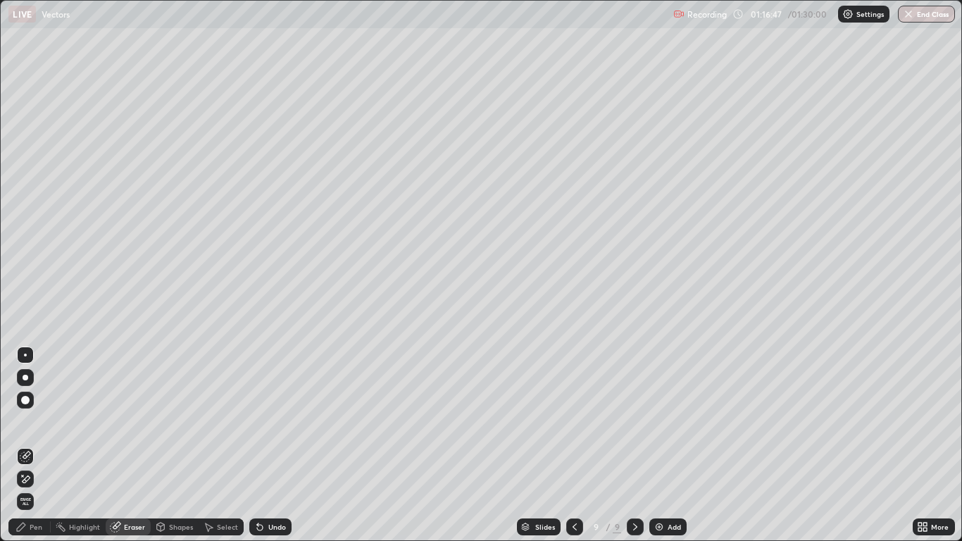
click at [45, 445] on div "Pen" at bounding box center [29, 526] width 42 height 17
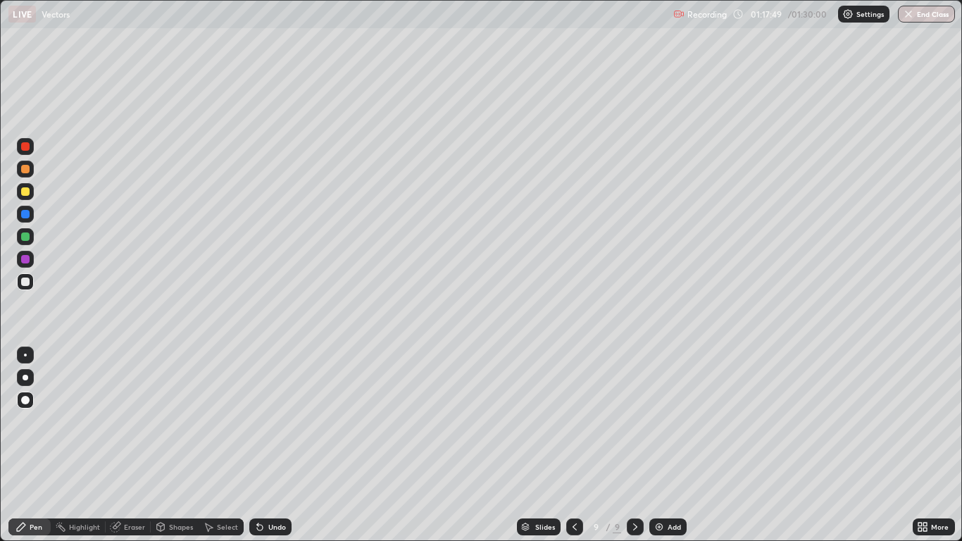
click at [130, 445] on div "Eraser" at bounding box center [134, 526] width 21 height 7
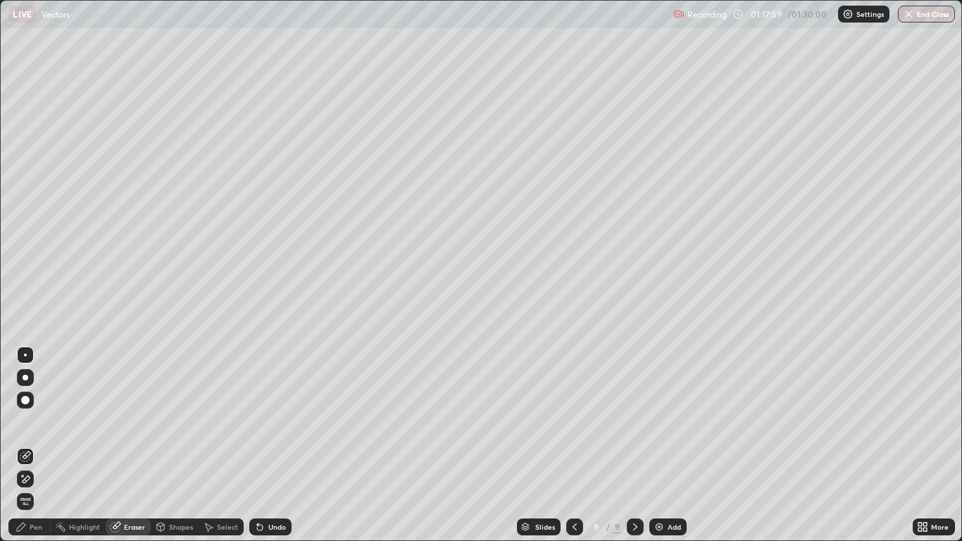
click at [27, 445] on icon at bounding box center [20, 526] width 11 height 11
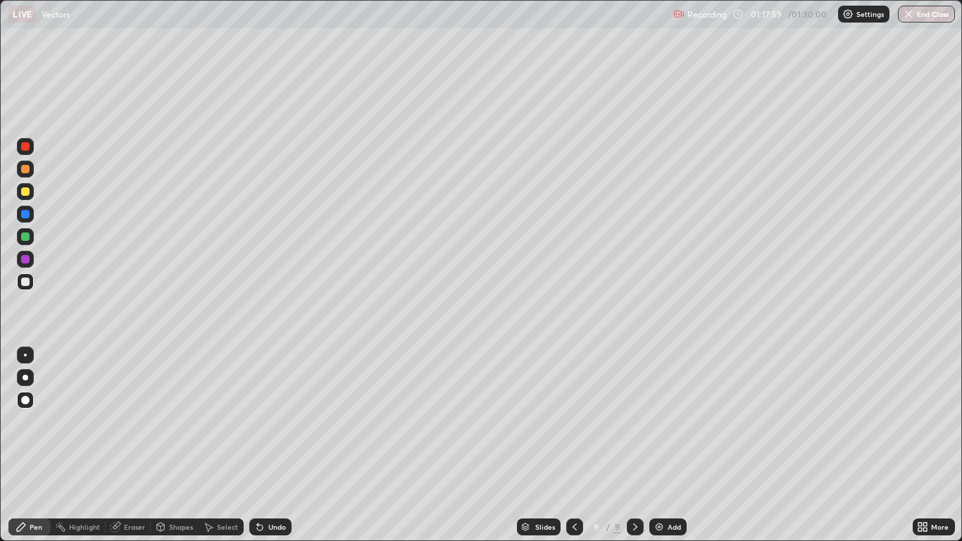
click at [30, 445] on div "Pen" at bounding box center [36, 526] width 13 height 7
click at [133, 445] on div "Eraser" at bounding box center [128, 526] width 45 height 17
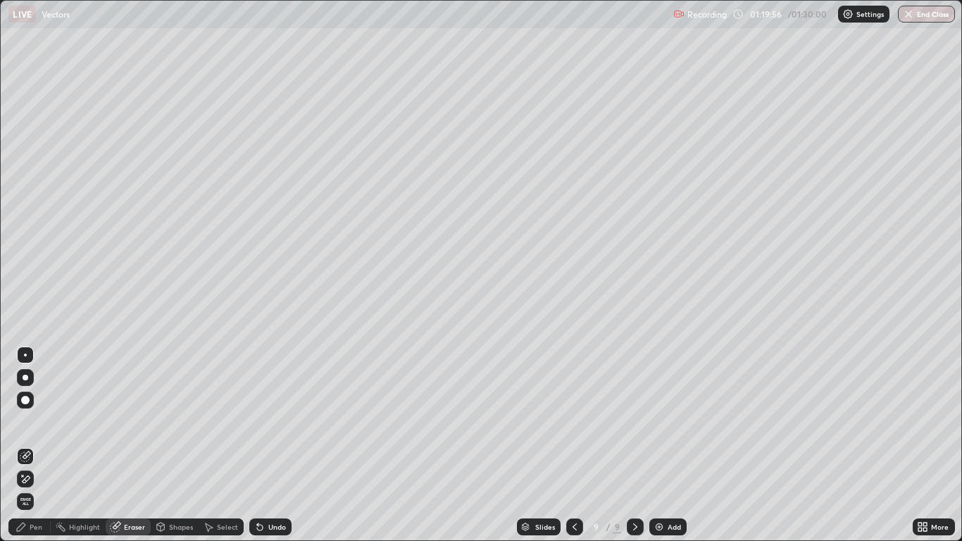
click at [49, 445] on div "Pen" at bounding box center [29, 526] width 42 height 17
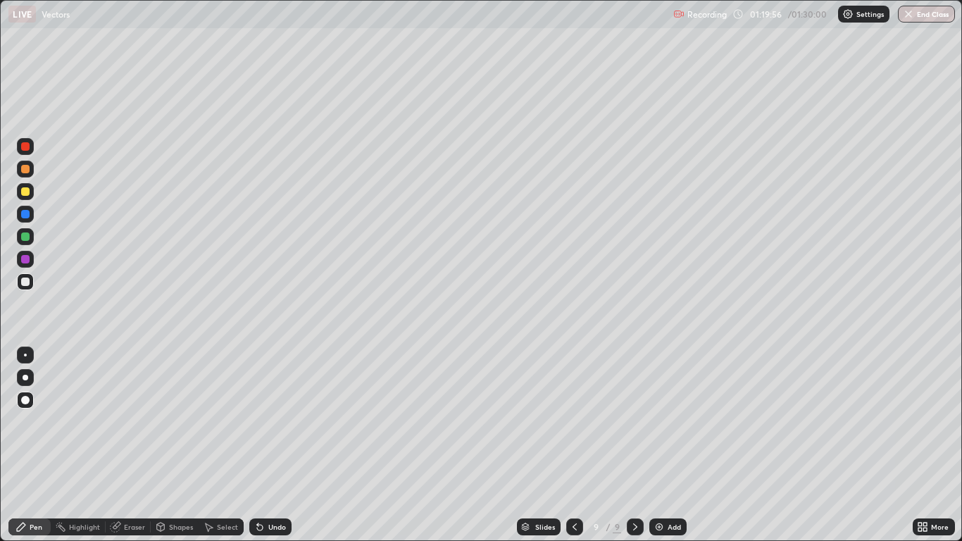
click at [47, 445] on div "Pen" at bounding box center [29, 526] width 42 height 17
click at [270, 445] on div "Undo" at bounding box center [277, 526] width 18 height 7
click at [276, 445] on div "Undo" at bounding box center [277, 526] width 18 height 7
click at [25, 215] on div at bounding box center [25, 214] width 8 height 8
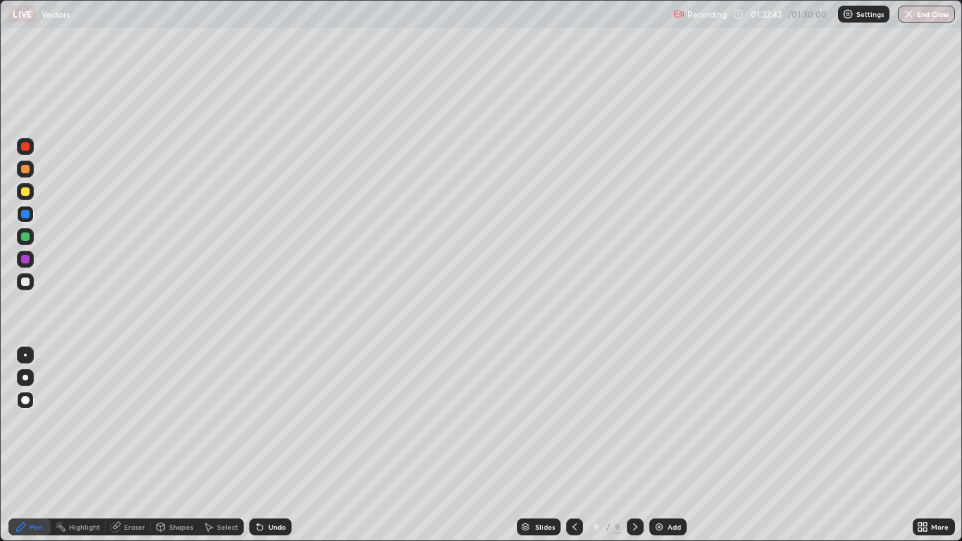
click at [28, 218] on div at bounding box center [25, 214] width 8 height 8
click at [668, 445] on div "Add" at bounding box center [673, 526] width 13 height 7
click at [25, 284] on div at bounding box center [25, 281] width 8 height 8
click at [27, 235] on div at bounding box center [25, 236] width 8 height 8
click at [25, 282] on div at bounding box center [25, 281] width 8 height 8
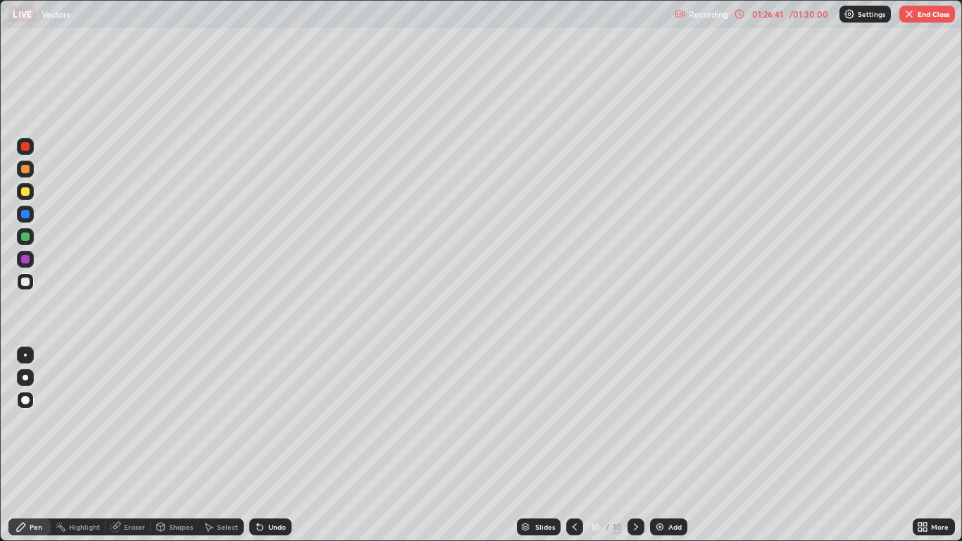
click at [27, 239] on div at bounding box center [25, 236] width 8 height 8
click at [30, 216] on div at bounding box center [25, 214] width 17 height 17
click at [24, 194] on div at bounding box center [25, 191] width 8 height 8
click at [924, 17] on button "End Class" at bounding box center [927, 14] width 56 height 17
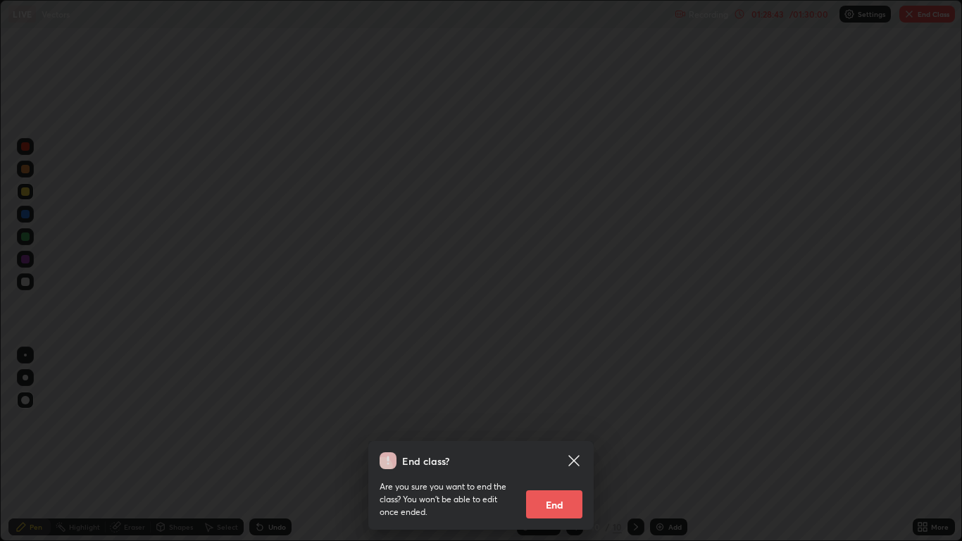
click at [567, 445] on button "End" at bounding box center [554, 504] width 56 height 28
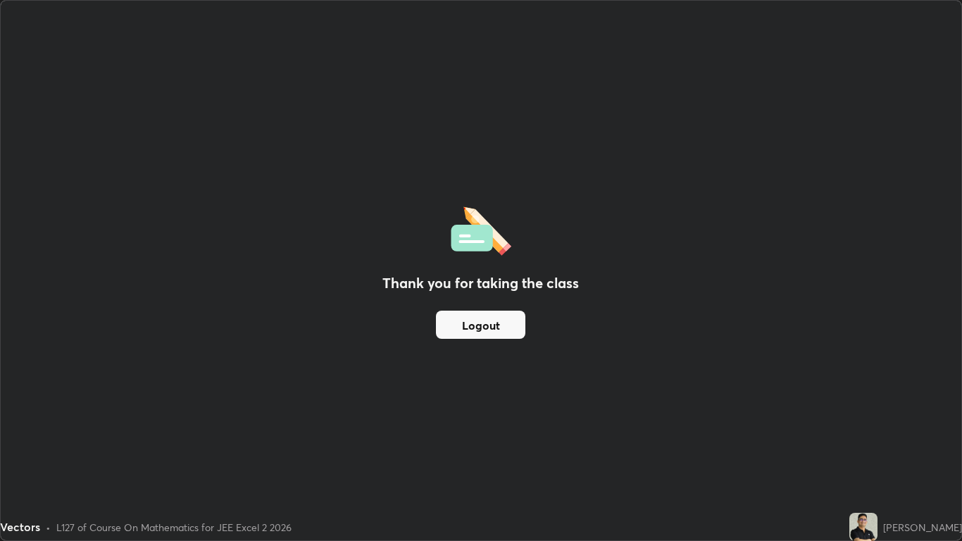
click at [491, 325] on button "Logout" at bounding box center [480, 324] width 89 height 28
click at [486, 323] on button "Logout" at bounding box center [480, 324] width 89 height 28
